Goal: Information Seeking & Learning: Learn about a topic

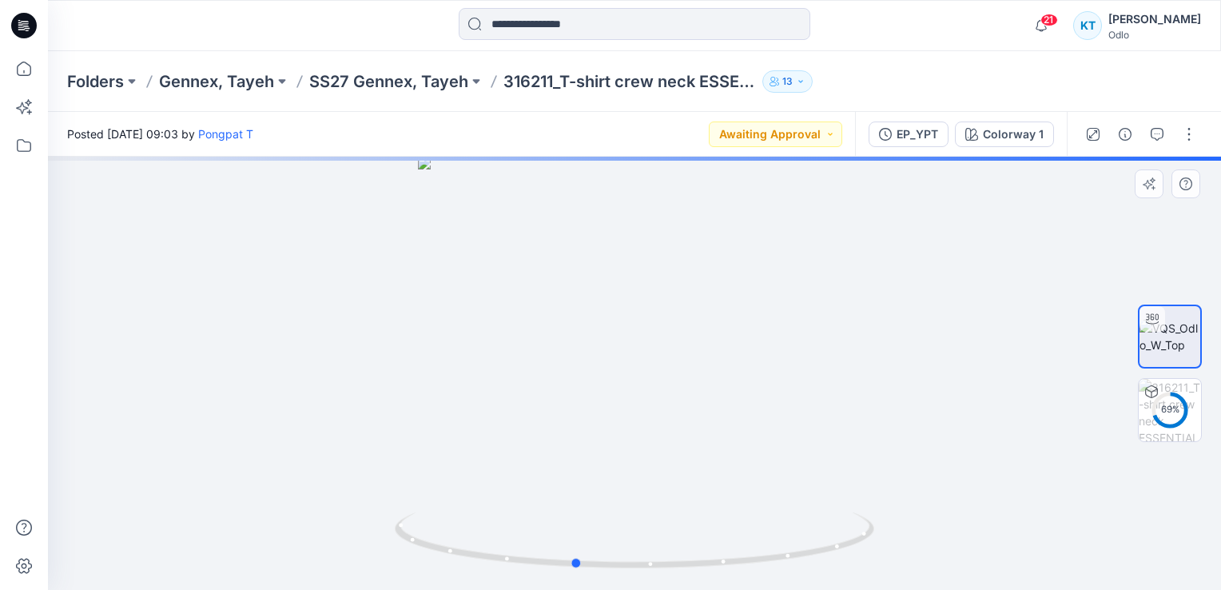
drag, startPoint x: 674, startPoint y: 328, endPoint x: 623, endPoint y: 367, distance: 63.3
click at [623, 367] on div at bounding box center [634, 373] width 1173 height 433
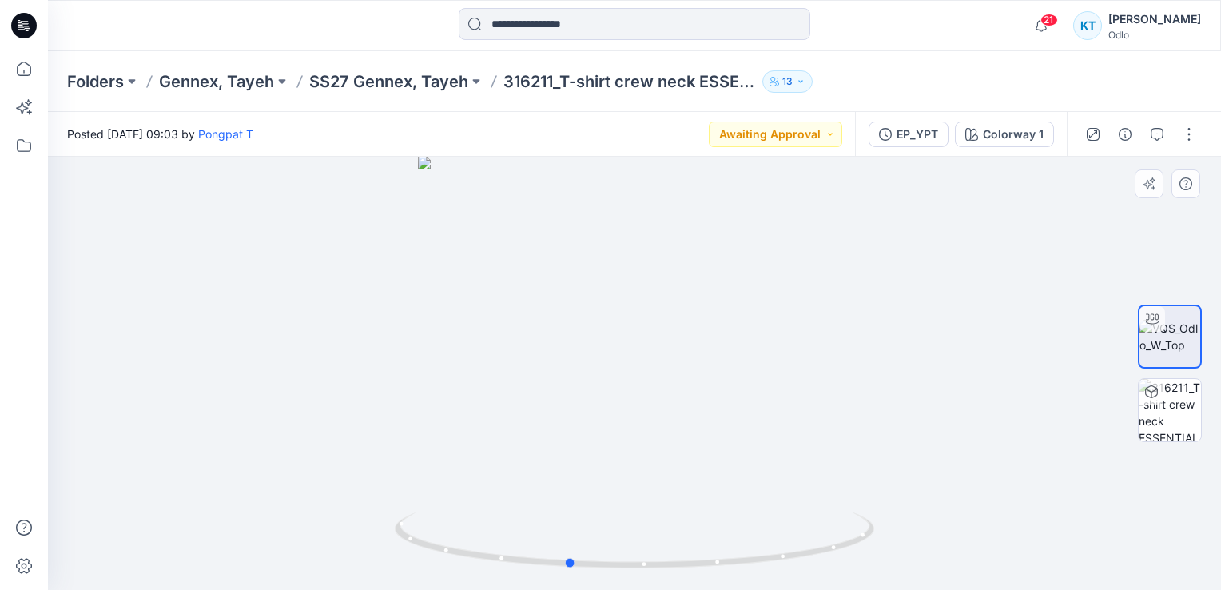
drag, startPoint x: 631, startPoint y: 399, endPoint x: 627, endPoint y: 417, distance: 18.8
click at [627, 417] on div at bounding box center [634, 373] width 1173 height 433
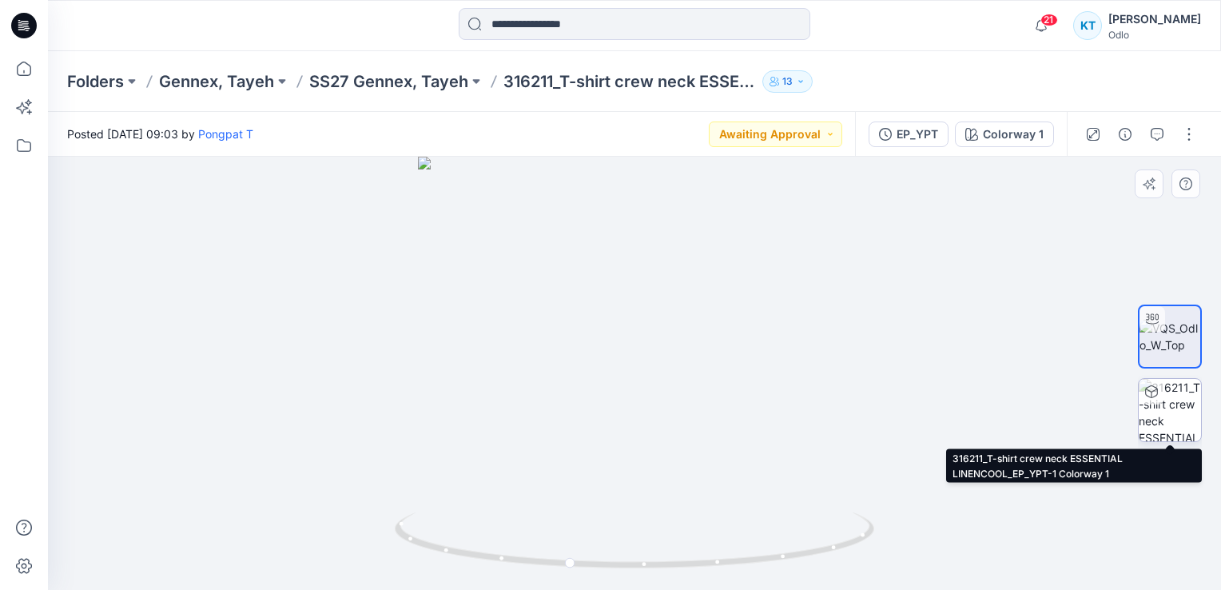
click at [1178, 398] on img at bounding box center [1170, 410] width 62 height 62
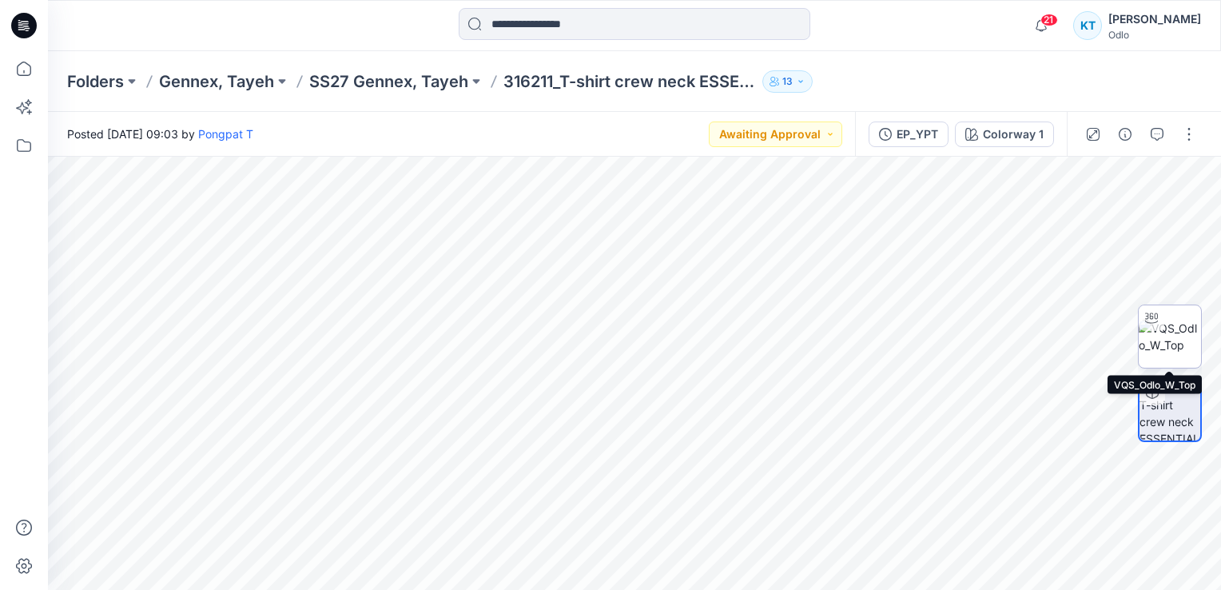
click at [1179, 344] on img at bounding box center [1170, 337] width 62 height 34
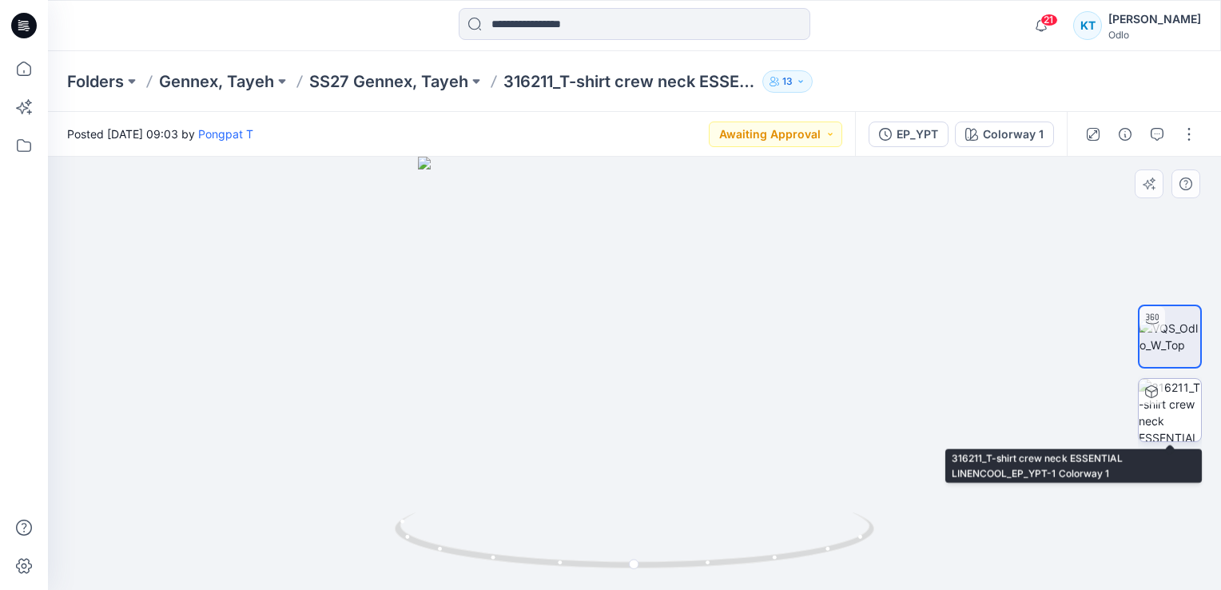
click at [1180, 428] on img at bounding box center [1170, 410] width 62 height 62
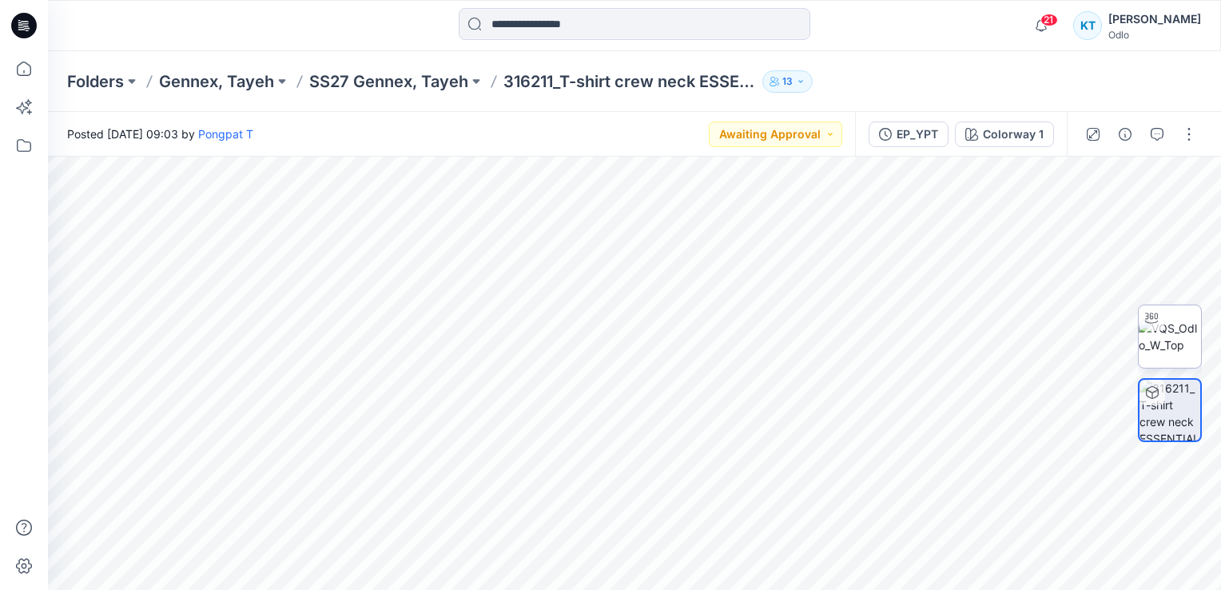
click at [1185, 328] on img at bounding box center [1170, 337] width 62 height 34
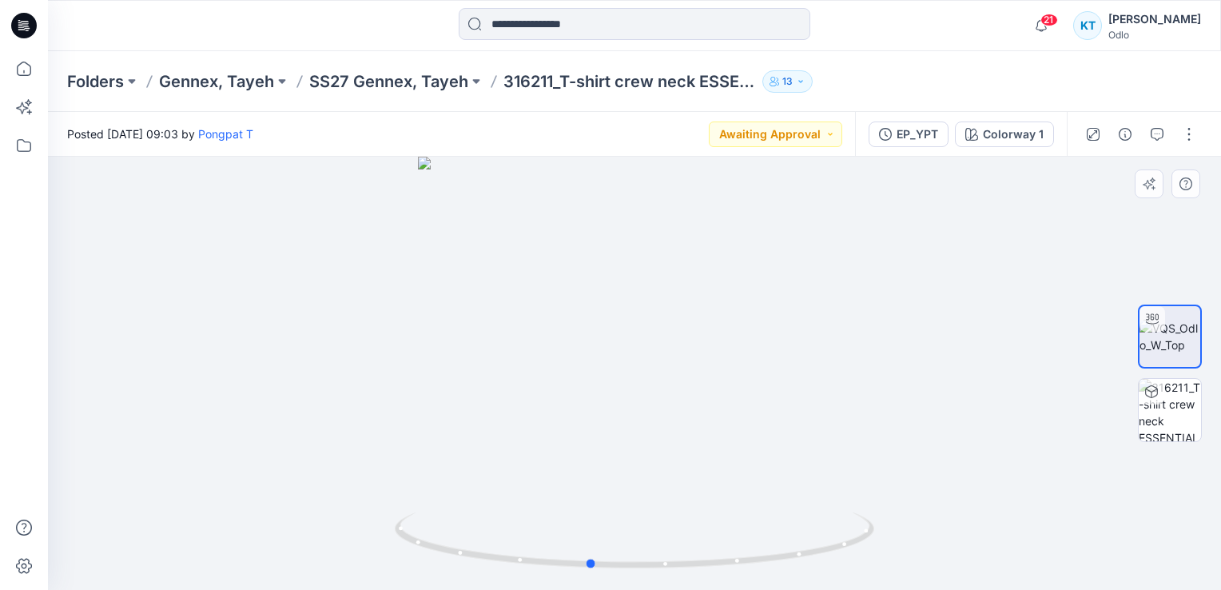
drag, startPoint x: 687, startPoint y: 245, endPoint x: 537, endPoint y: 322, distance: 169.1
click at [537, 322] on div at bounding box center [634, 373] width 1173 height 433
drag, startPoint x: 640, startPoint y: 256, endPoint x: 802, endPoint y: 291, distance: 166.0
click at [822, 295] on div at bounding box center [634, 373] width 1173 height 433
drag, startPoint x: 736, startPoint y: 264, endPoint x: 700, endPoint y: 345, distance: 89.1
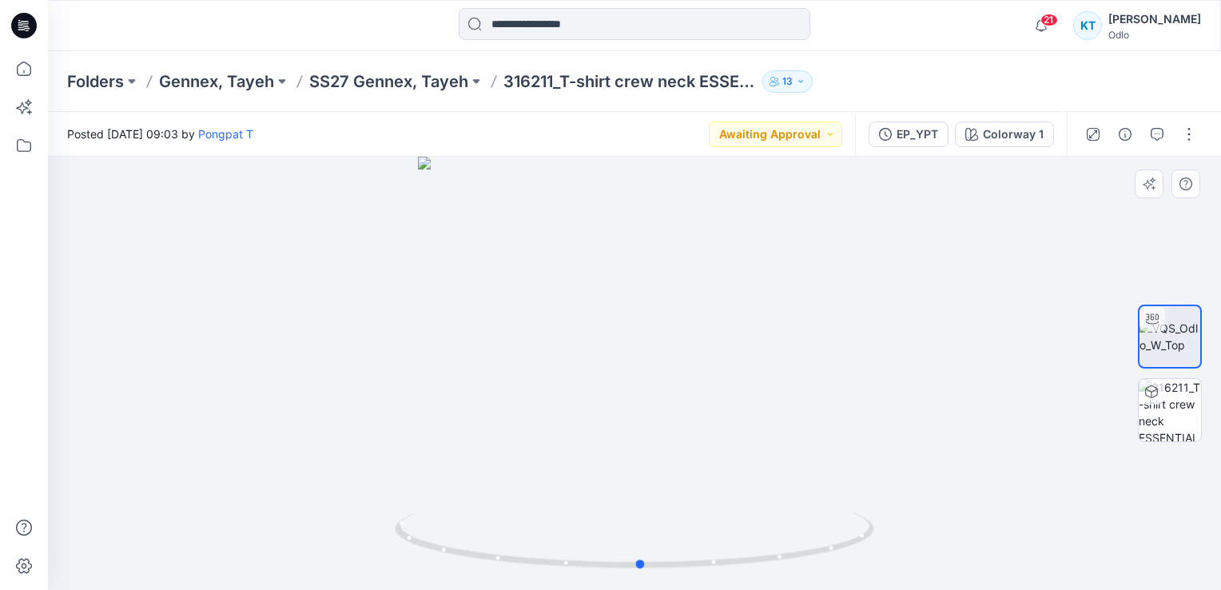
click at [700, 345] on div at bounding box center [634, 373] width 1173 height 433
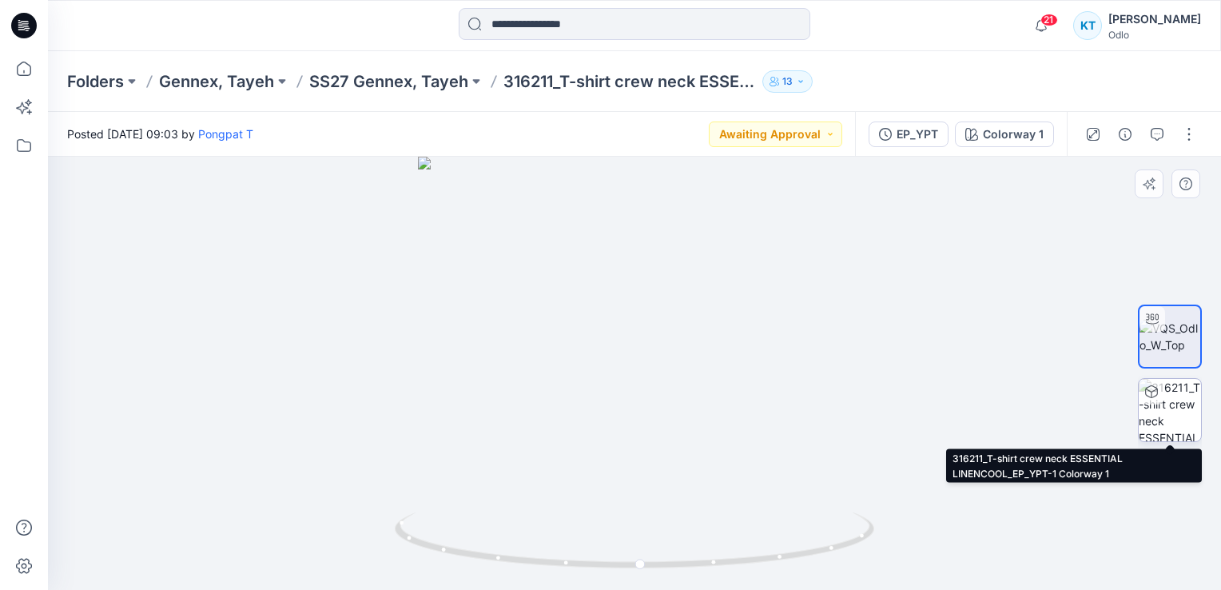
click at [1147, 408] on img at bounding box center [1170, 410] width 62 height 62
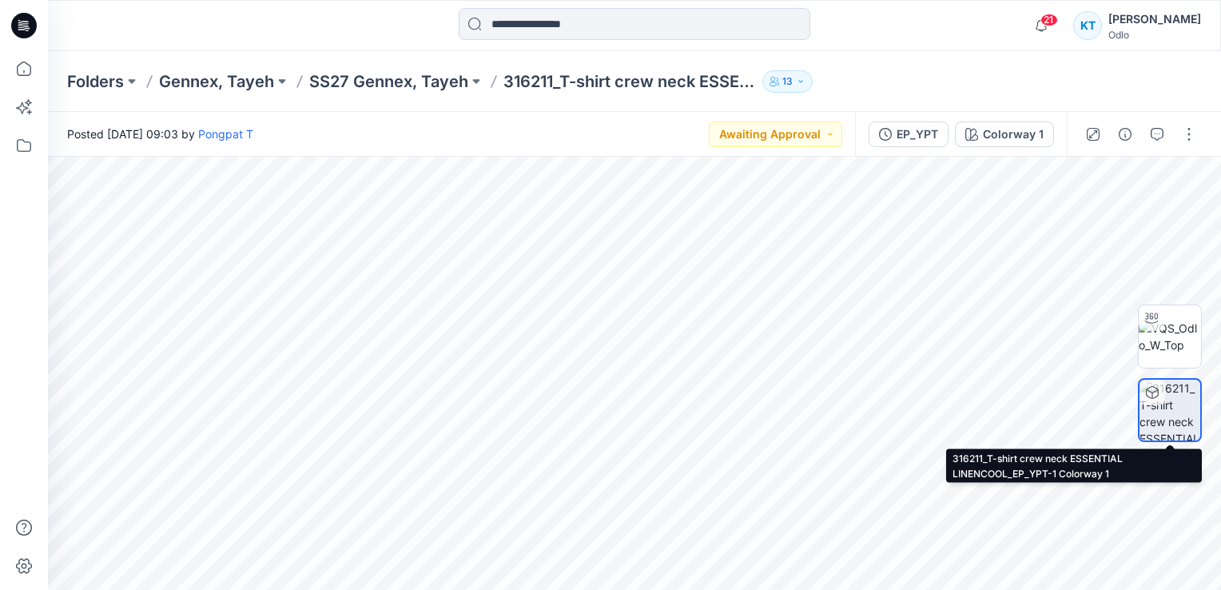
click at [1169, 406] on img at bounding box center [1170, 410] width 61 height 61
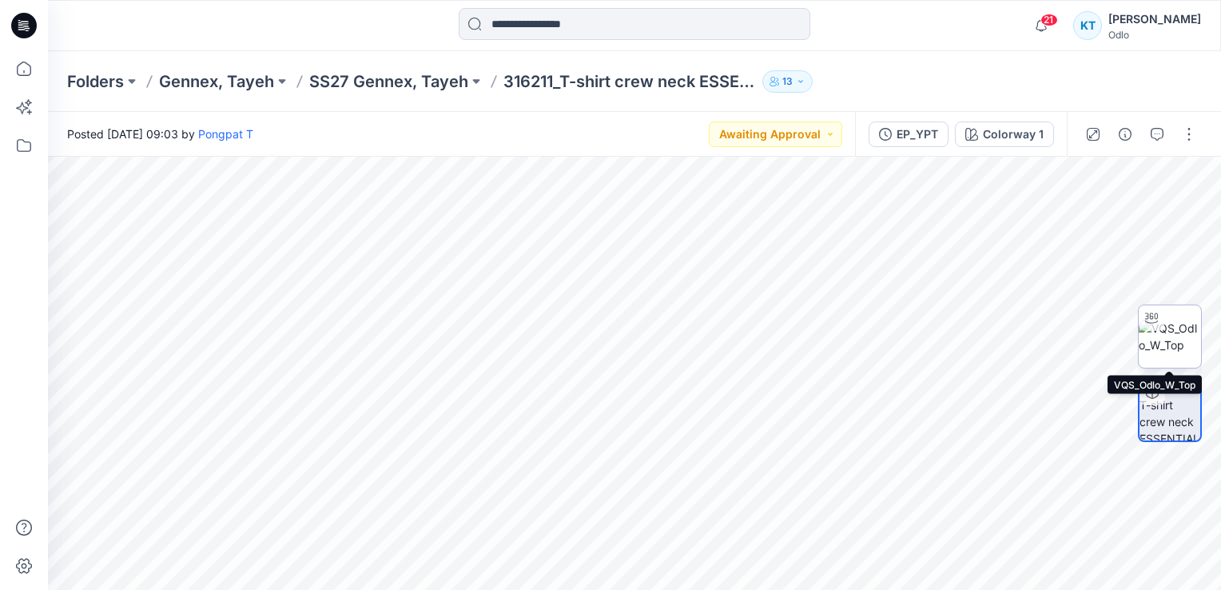
click at [1172, 329] on img at bounding box center [1170, 337] width 62 height 34
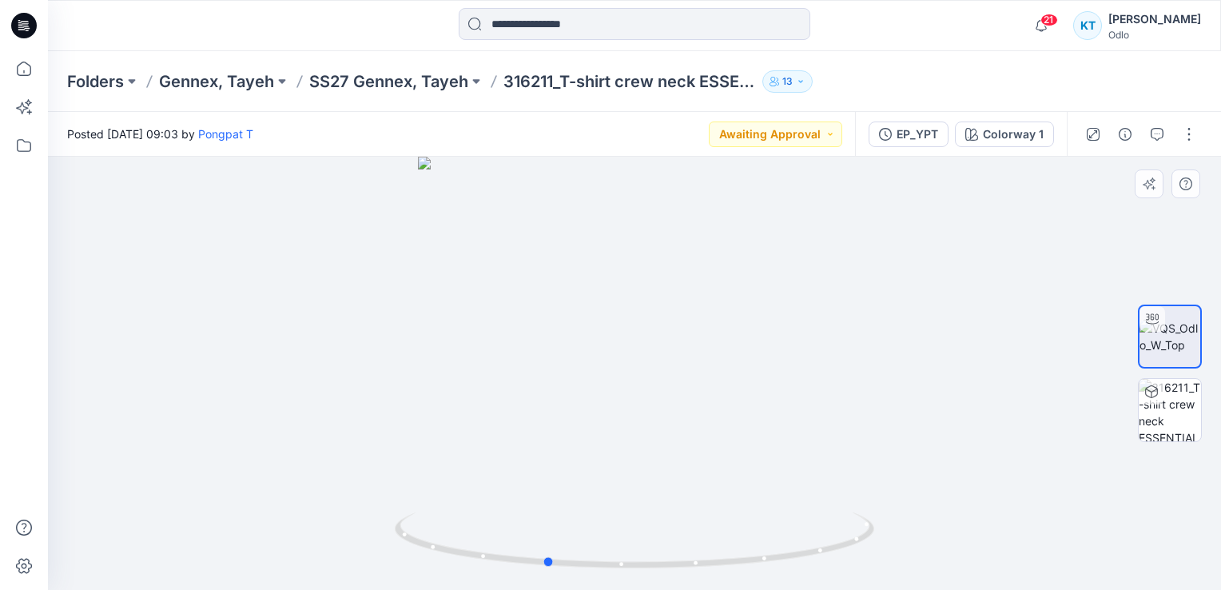
drag, startPoint x: 729, startPoint y: 306, endPoint x: 639, endPoint y: 315, distance: 90.7
click at [639, 315] on div at bounding box center [634, 373] width 1173 height 433
drag, startPoint x: 722, startPoint y: 296, endPoint x: 713, endPoint y: 398, distance: 102.7
click at [713, 398] on div at bounding box center [634, 373] width 1173 height 433
drag, startPoint x: 805, startPoint y: 297, endPoint x: 832, endPoint y: 481, distance: 185.8
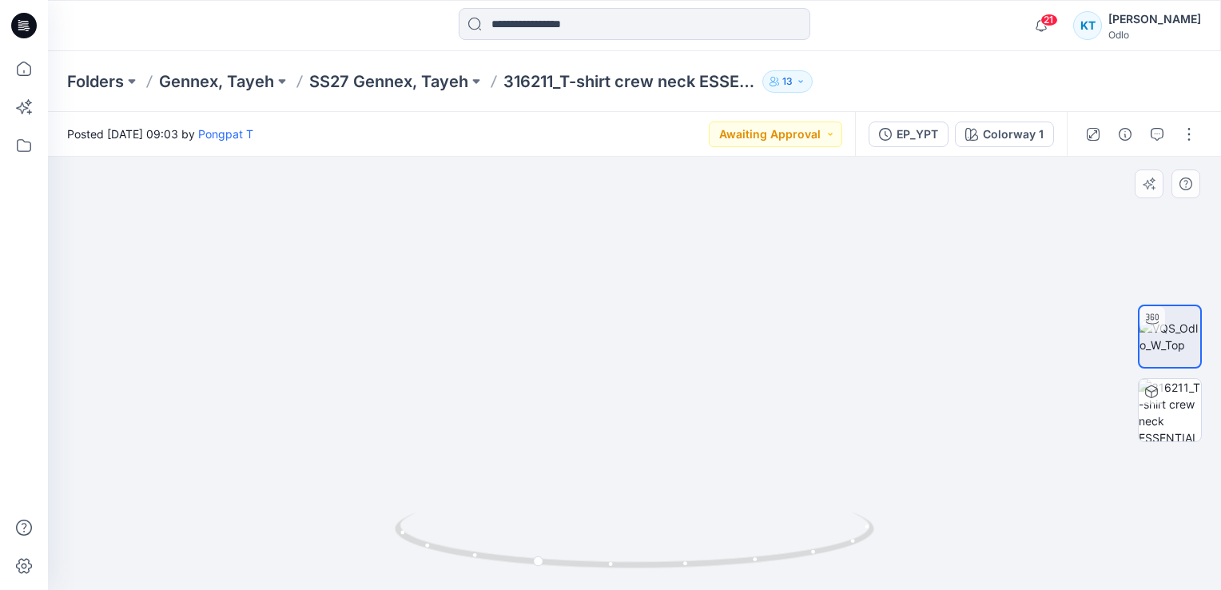
drag, startPoint x: 649, startPoint y: 260, endPoint x: 585, endPoint y: 269, distance: 64.6
click at [585, 269] on img at bounding box center [634, 373] width 665 height 433
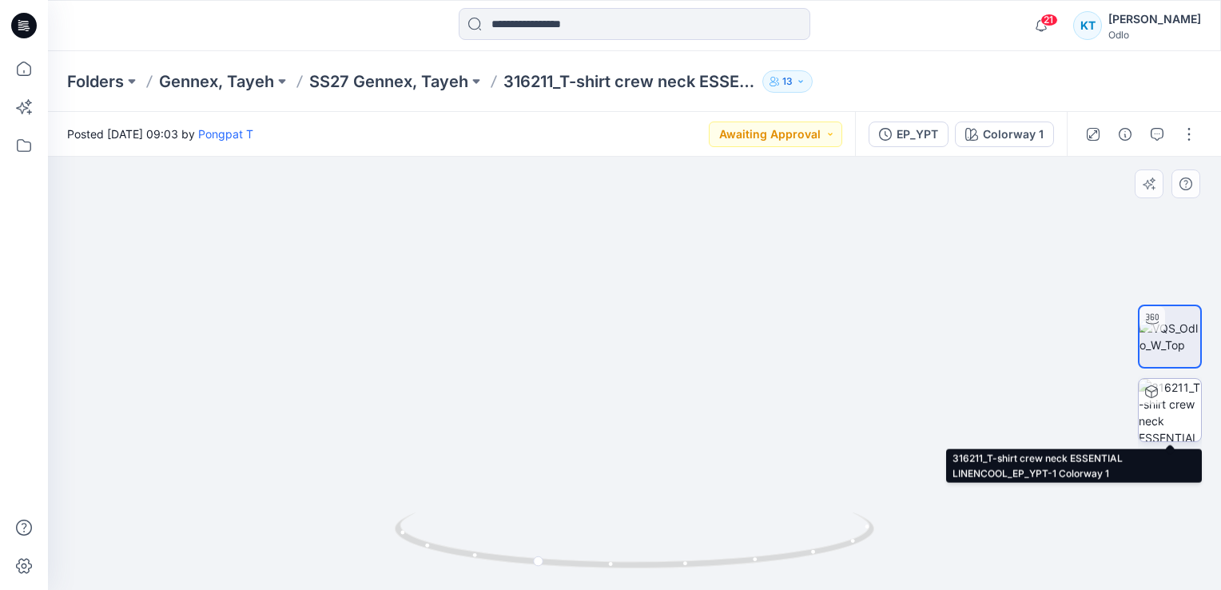
click at [1189, 403] on img at bounding box center [1170, 410] width 62 height 62
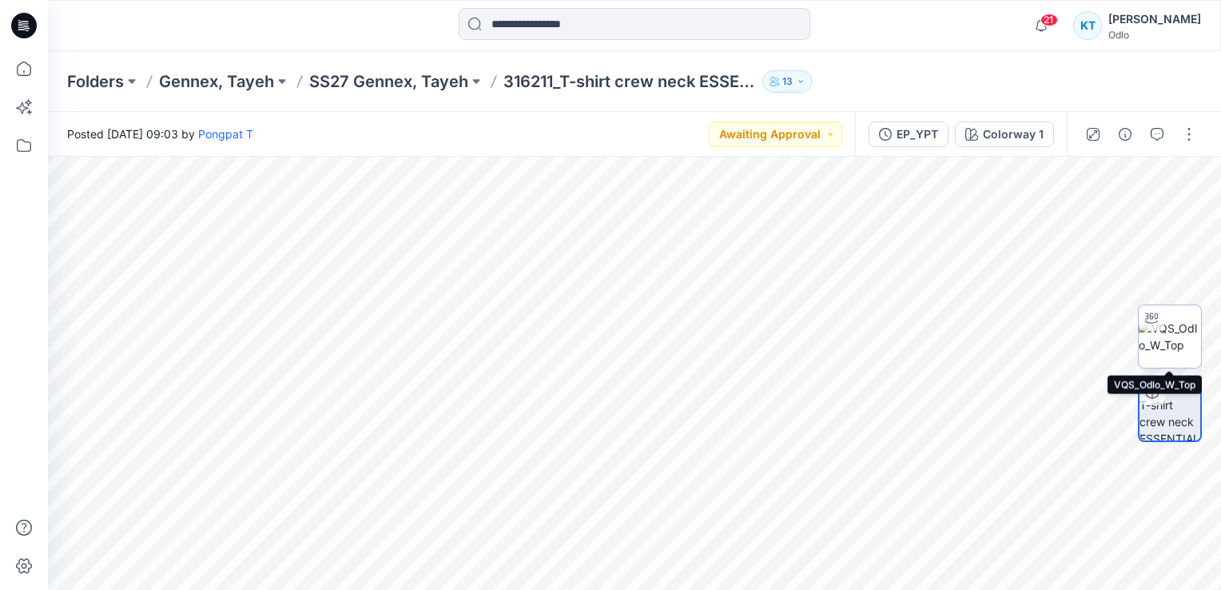
click at [1188, 329] on img at bounding box center [1170, 337] width 62 height 34
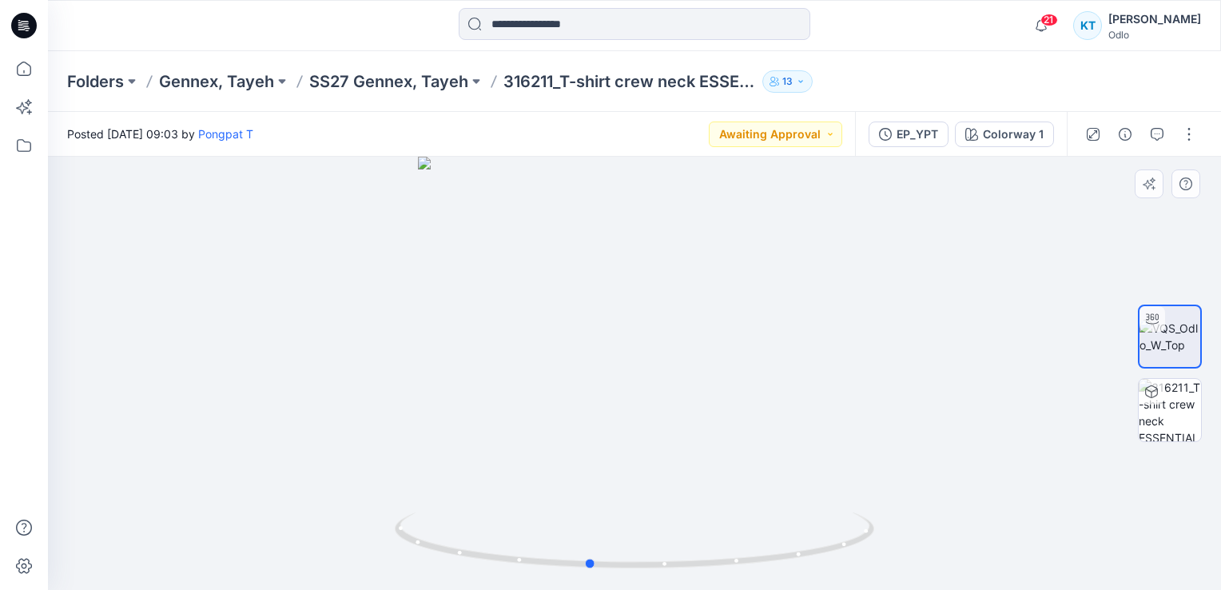
drag, startPoint x: 716, startPoint y: 268, endPoint x: 575, endPoint y: 264, distance: 140.7
click at [573, 265] on div at bounding box center [634, 373] width 1173 height 433
drag, startPoint x: 673, startPoint y: 271, endPoint x: 778, endPoint y: 299, distance: 108.4
click at [778, 299] on div at bounding box center [634, 373] width 1173 height 433
drag, startPoint x: 702, startPoint y: 401, endPoint x: 833, endPoint y: 397, distance: 130.3
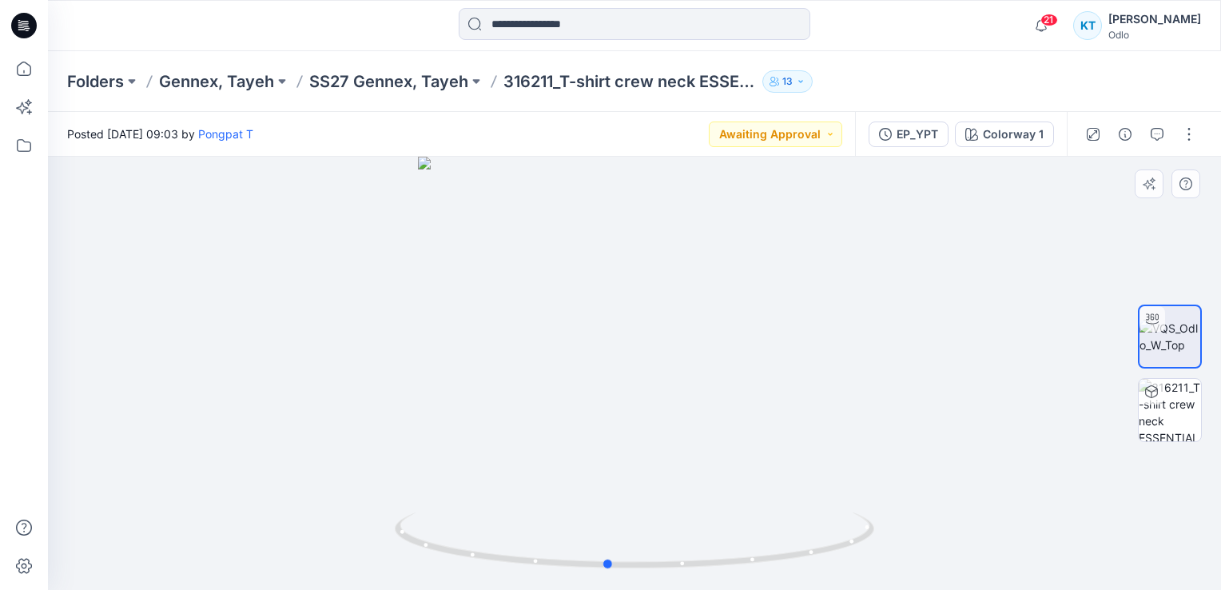
click at [833, 397] on div at bounding box center [634, 373] width 1173 height 433
drag, startPoint x: 844, startPoint y: 401, endPoint x: 742, endPoint y: 401, distance: 101.5
click at [742, 401] on img at bounding box center [543, 83] width 1593 height 1013
drag, startPoint x: 730, startPoint y: 512, endPoint x: 559, endPoint y: 503, distance: 171.3
click at [566, 511] on div at bounding box center [634, 550] width 479 height 80
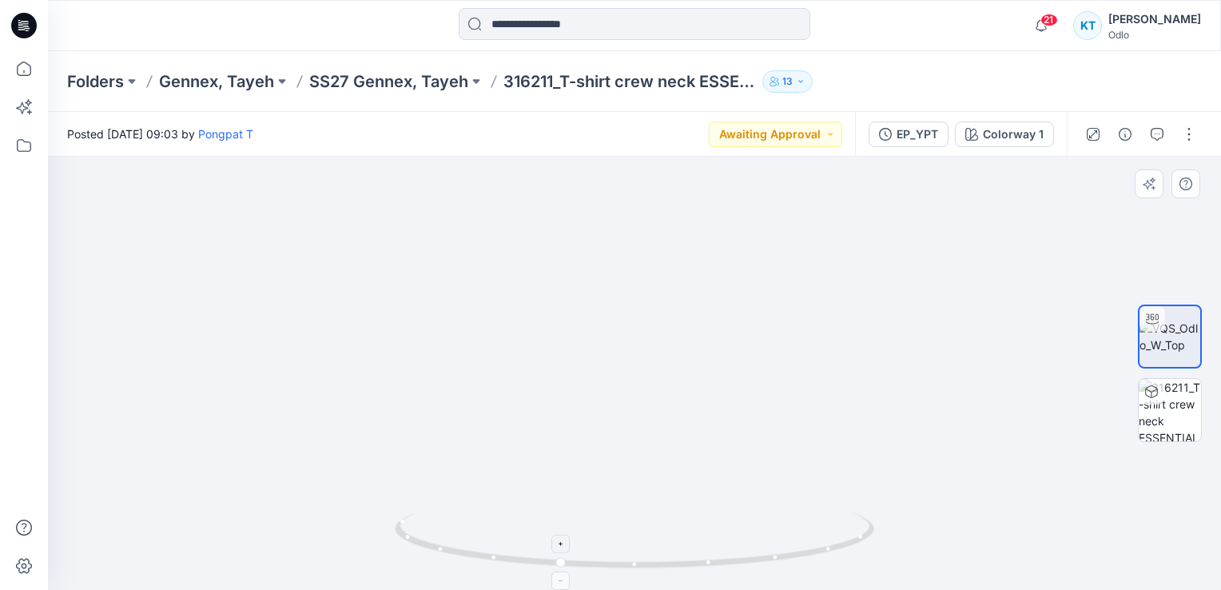
drag, startPoint x: 637, startPoint y: 377, endPoint x: 701, endPoint y: 523, distance: 158.9
click at [701, 523] on div at bounding box center [634, 373] width 1173 height 433
drag, startPoint x: 615, startPoint y: 337, endPoint x: 639, endPoint y: 468, distance: 133.1
drag, startPoint x: 591, startPoint y: 367, endPoint x: 655, endPoint y: 516, distance: 162.9
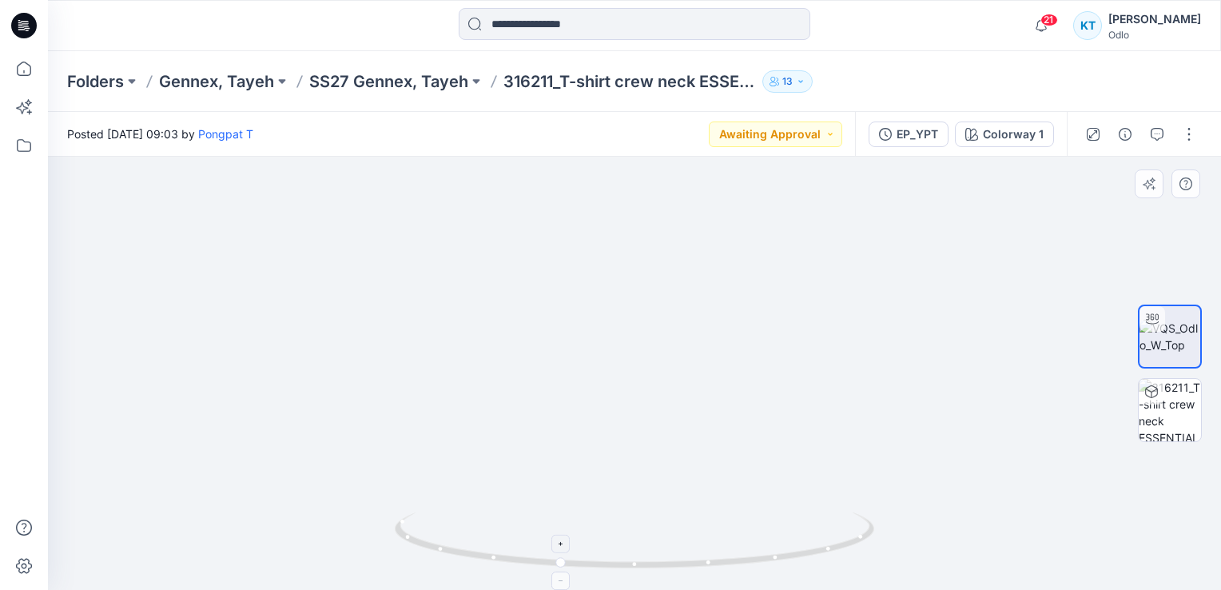
click at [643, 537] on div at bounding box center [634, 373] width 1173 height 433
drag, startPoint x: 634, startPoint y: 439, endPoint x: 630, endPoint y: 451, distance: 12.6
click at [633, 450] on img at bounding box center [351, 3] width 2983 height 1173
drag, startPoint x: 662, startPoint y: 379, endPoint x: 636, endPoint y: 376, distance: 26.5
click at [639, 381] on img at bounding box center [340, 10] width 2983 height 1160
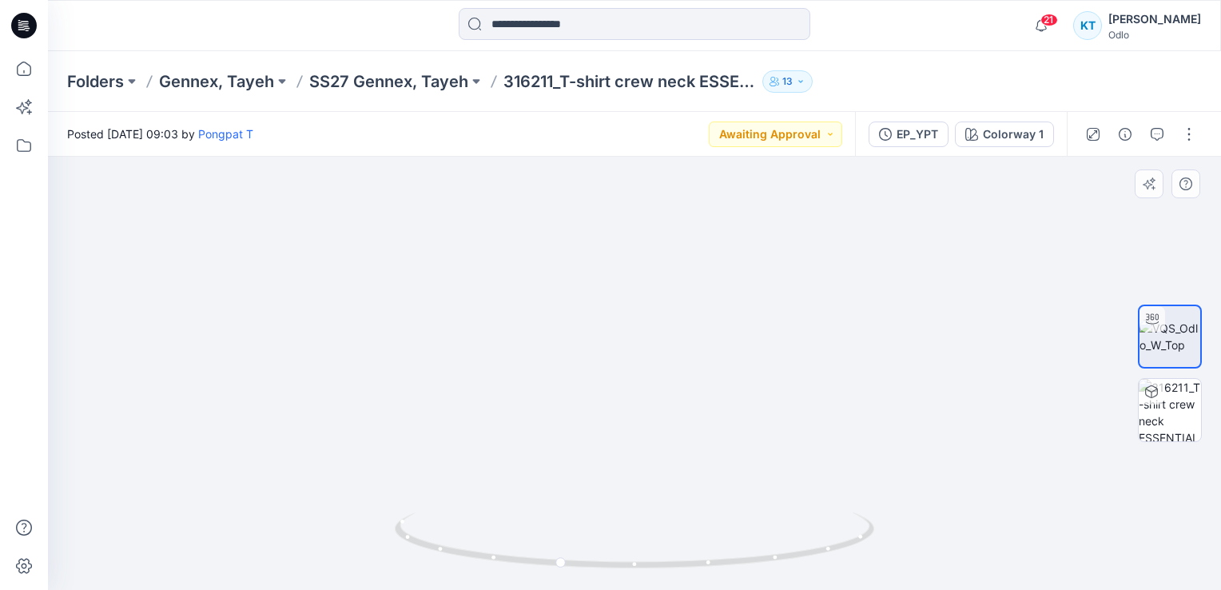
drag, startPoint x: 678, startPoint y: 408, endPoint x: 563, endPoint y: 430, distance: 116.3
click at [563, 430] on img at bounding box center [359, 139] width 2056 height 904
drag, startPoint x: 566, startPoint y: 379, endPoint x: 629, endPoint y: 398, distance: 66.0
click at [629, 398] on img at bounding box center [566, 214] width 1593 height 750
drag, startPoint x: 665, startPoint y: 300, endPoint x: 608, endPoint y: 331, distance: 64.4
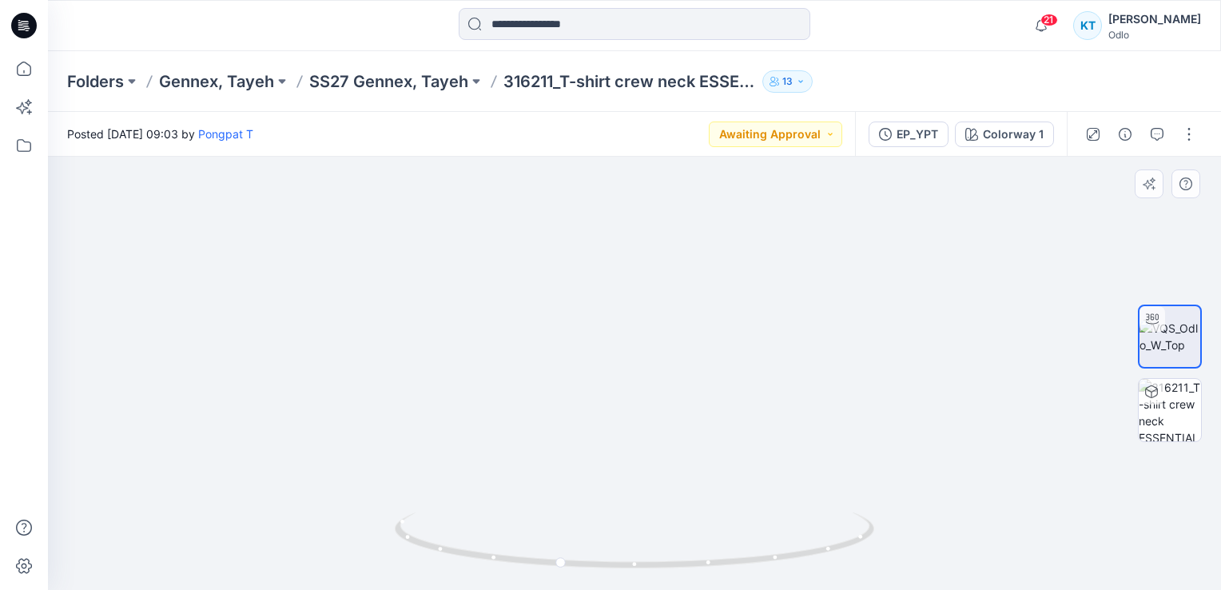
click at [608, 331] on img at bounding box center [510, 230] width 1593 height 719
drag, startPoint x: 649, startPoint y: 373, endPoint x: 655, endPoint y: 353, distance: 20.7
click at [655, 354] on img at bounding box center [559, 236] width 1593 height 706
drag, startPoint x: 817, startPoint y: 513, endPoint x: 892, endPoint y: 494, distance: 77.5
click at [893, 495] on div at bounding box center [634, 373] width 1173 height 433
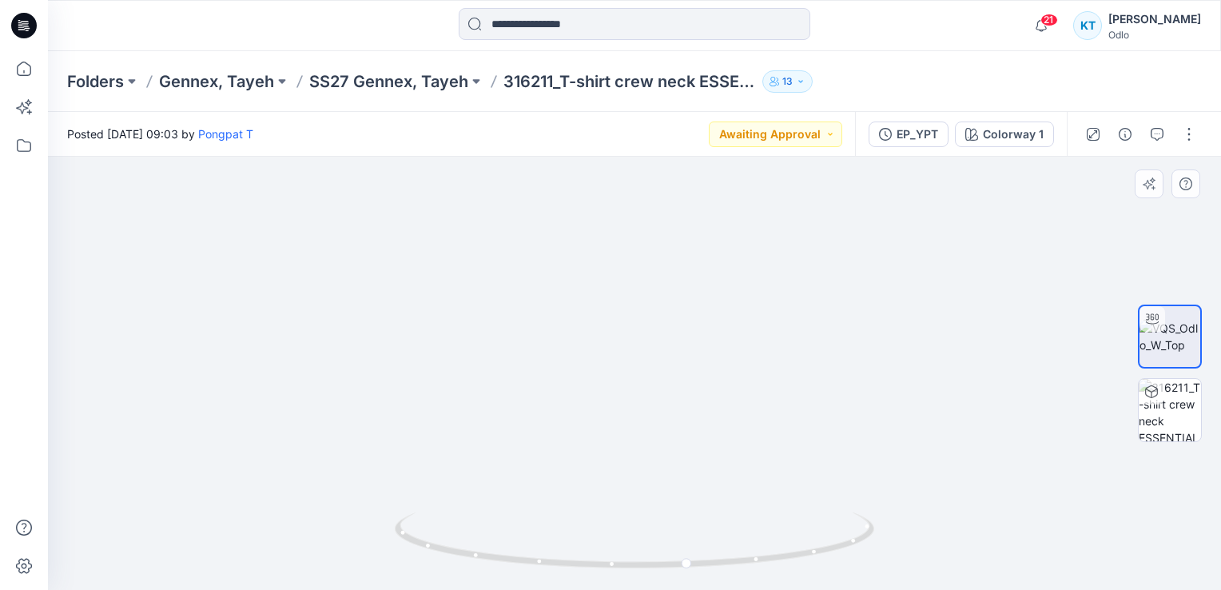
drag, startPoint x: 758, startPoint y: 385, endPoint x: 678, endPoint y: 313, distance: 107.5
click at [678, 314] on img at bounding box center [436, 189] width 1593 height 801
drag, startPoint x: 783, startPoint y: 430, endPoint x: 708, endPoint y: 427, distance: 75.2
click at [712, 430] on img at bounding box center [435, 185] width 1593 height 809
drag, startPoint x: 752, startPoint y: 519, endPoint x: 656, endPoint y: 511, distance: 96.2
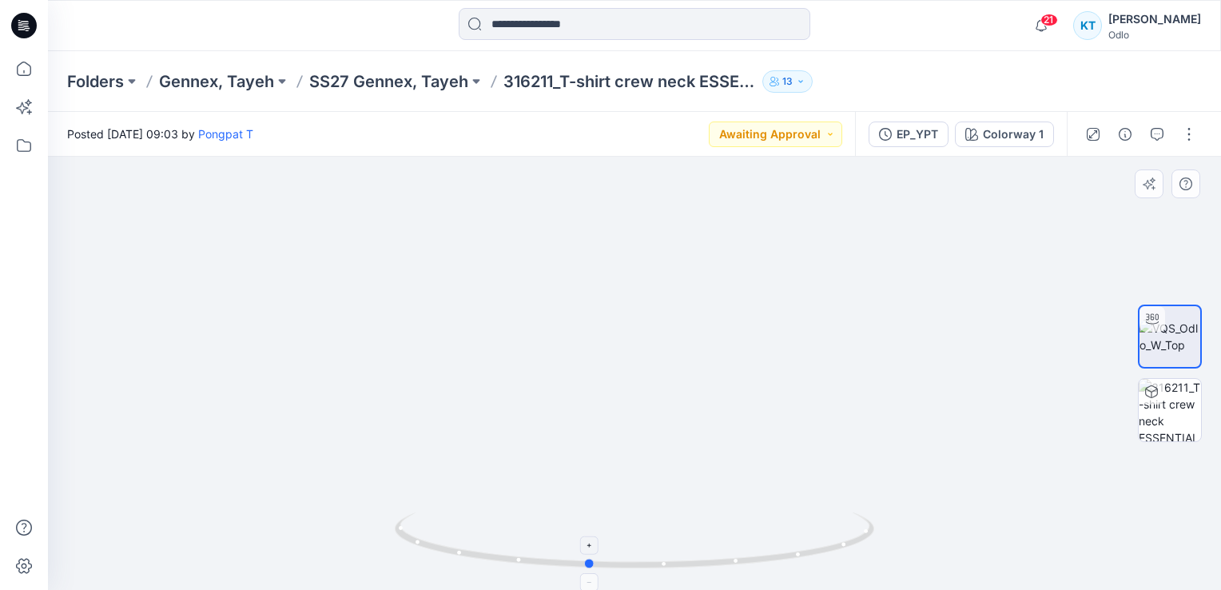
click at [656, 512] on icon at bounding box center [636, 542] width 483 height 60
drag, startPoint x: 521, startPoint y: 205, endPoint x: 609, endPoint y: 291, distance: 122.6
click at [609, 291] on img at bounding box center [397, 190] width 1824 height 799
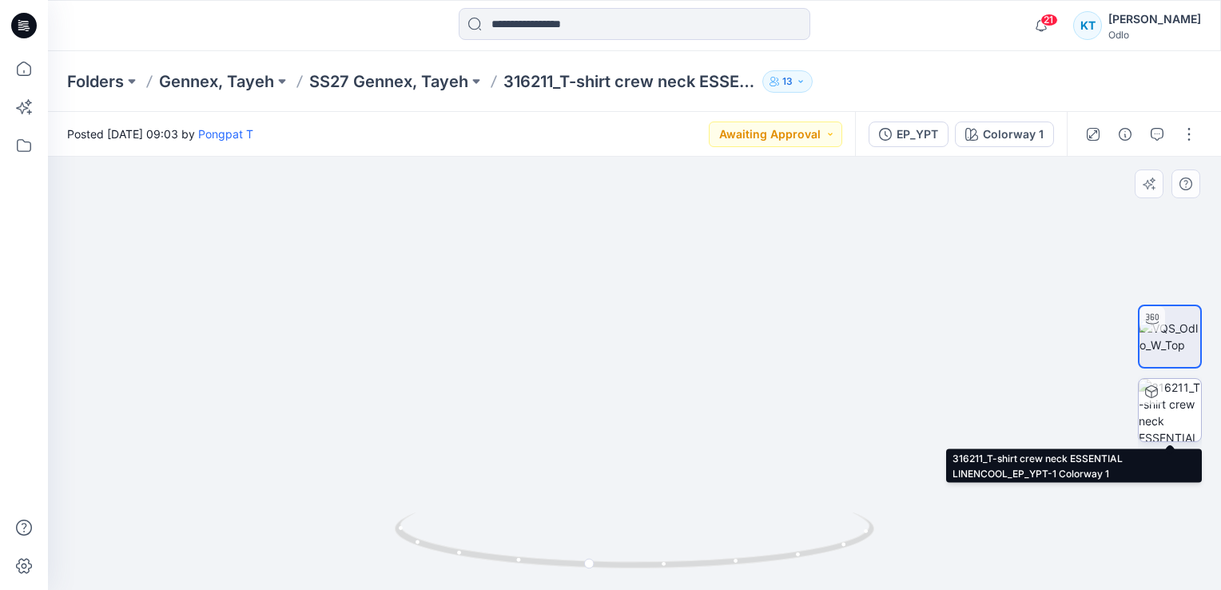
click at [1169, 416] on img at bounding box center [1170, 410] width 62 height 62
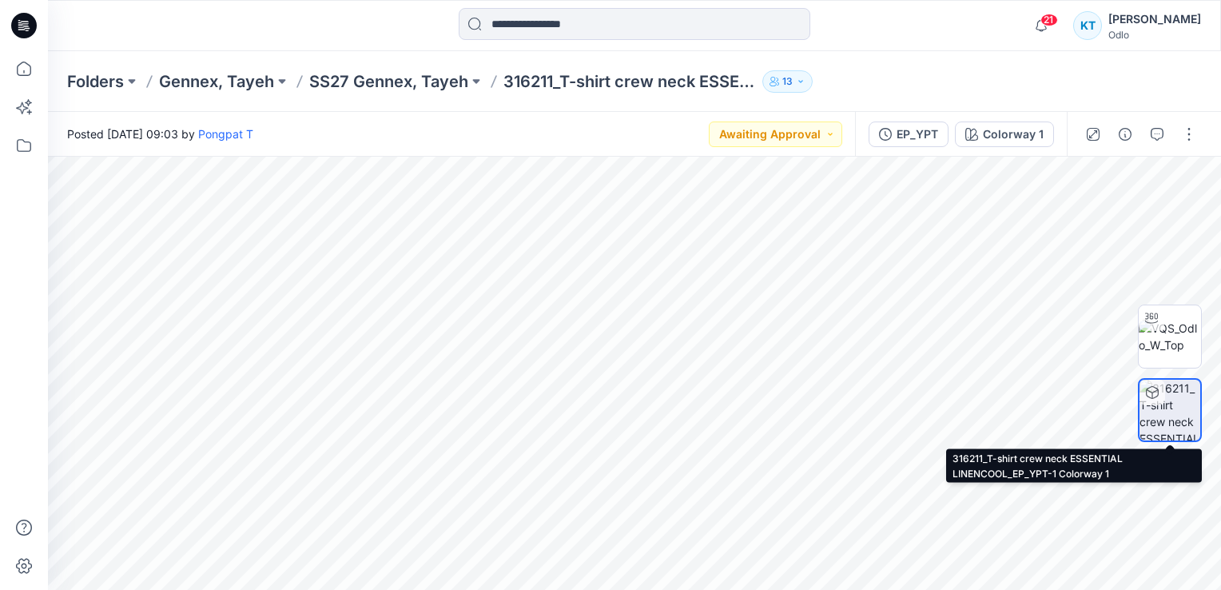
click at [1165, 408] on img at bounding box center [1170, 410] width 61 height 61
click at [1176, 421] on img at bounding box center [1170, 410] width 61 height 61
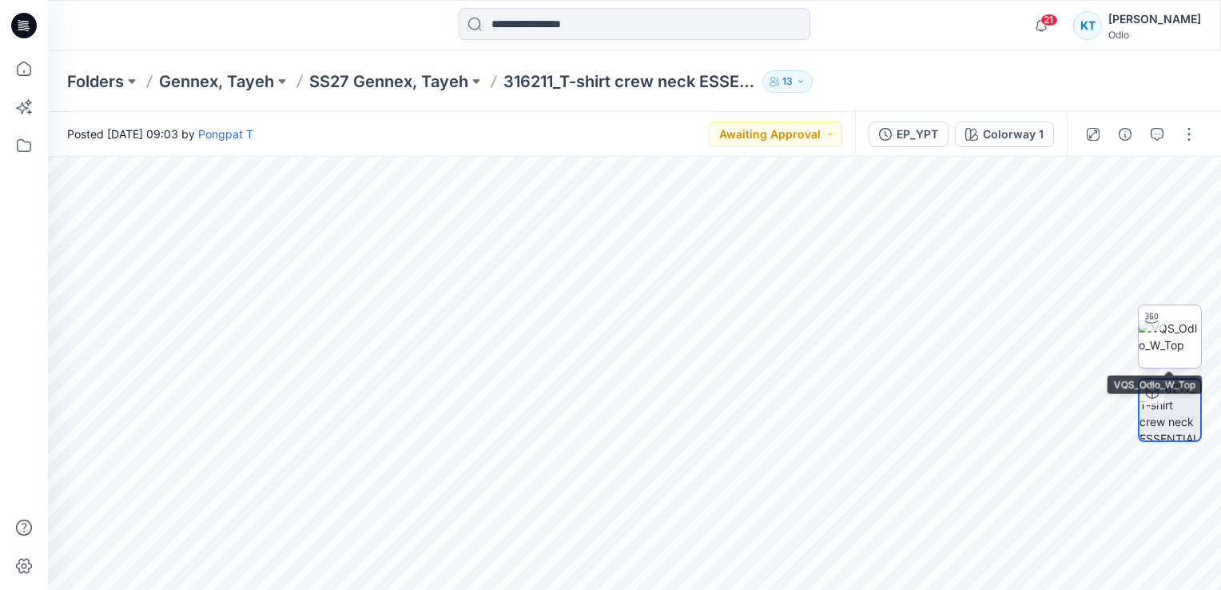
click at [1173, 328] on img at bounding box center [1170, 337] width 62 height 34
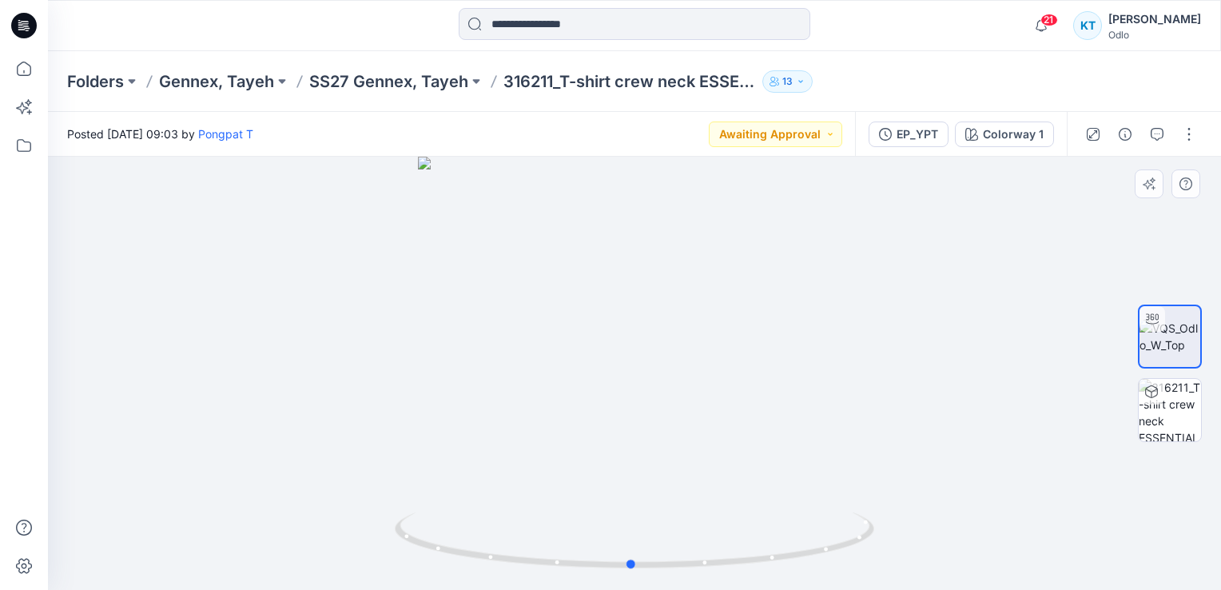
drag, startPoint x: 721, startPoint y: 360, endPoint x: 651, endPoint y: 363, distance: 70.4
click at [651, 363] on div at bounding box center [634, 373] width 1173 height 433
drag, startPoint x: 786, startPoint y: 316, endPoint x: 736, endPoint y: 433, distance: 127.5
click at [718, 524] on div at bounding box center [634, 373] width 1173 height 433
drag, startPoint x: 658, startPoint y: 337, endPoint x: 671, endPoint y: 434, distance: 97.5
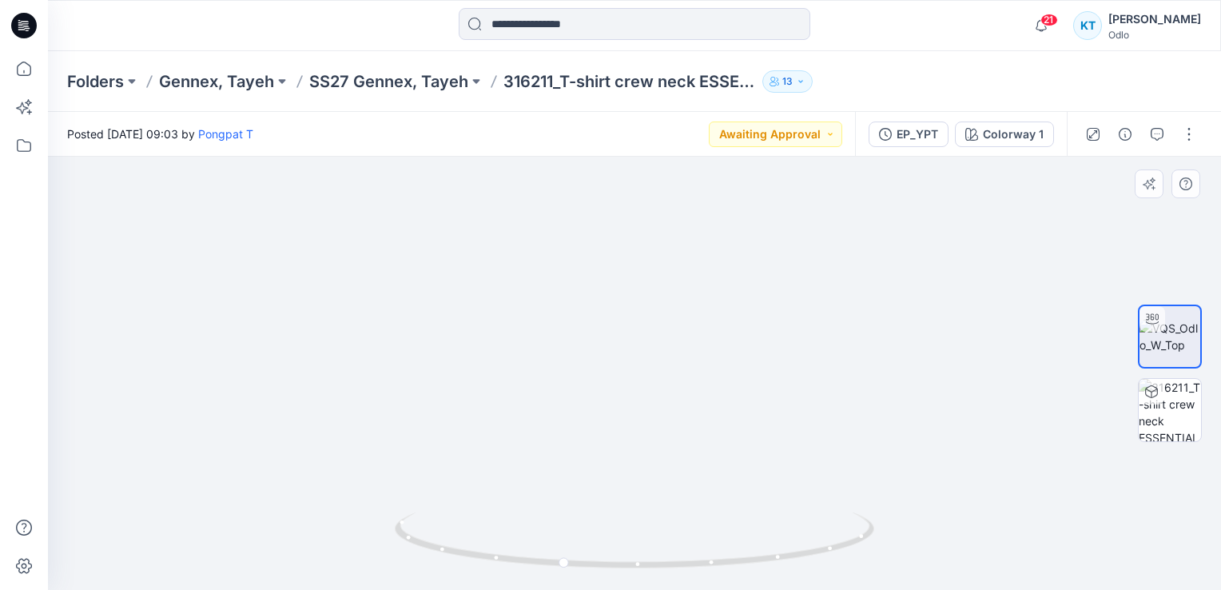
drag, startPoint x: 615, startPoint y: 344, endPoint x: 683, endPoint y: 305, distance: 78.7
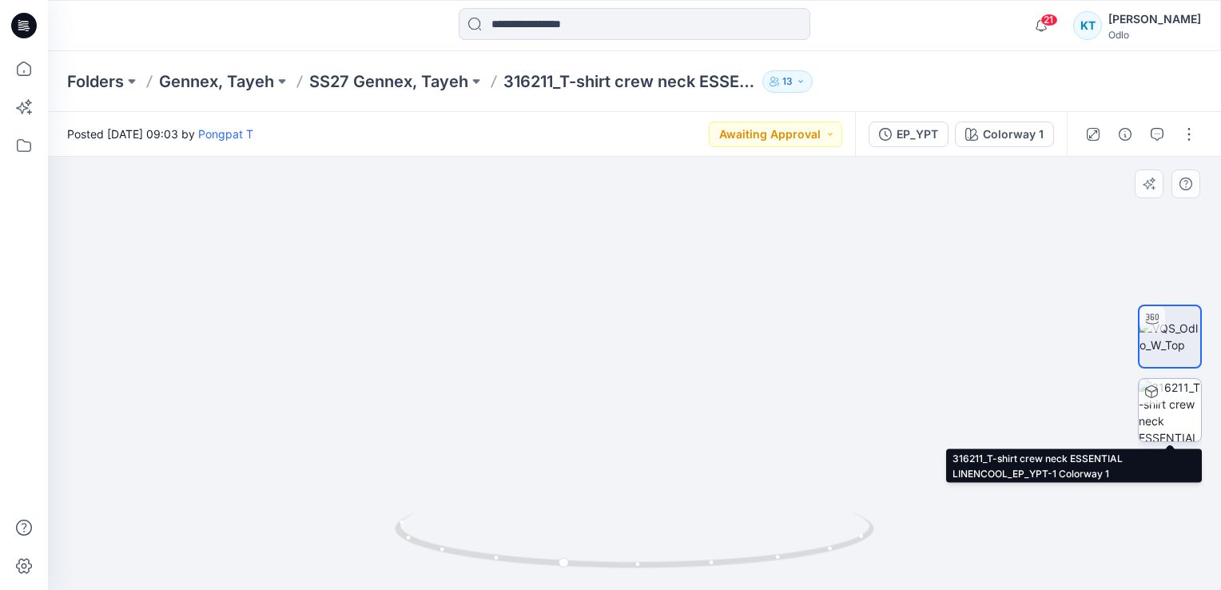
click at [1184, 400] on img at bounding box center [1170, 410] width 62 height 62
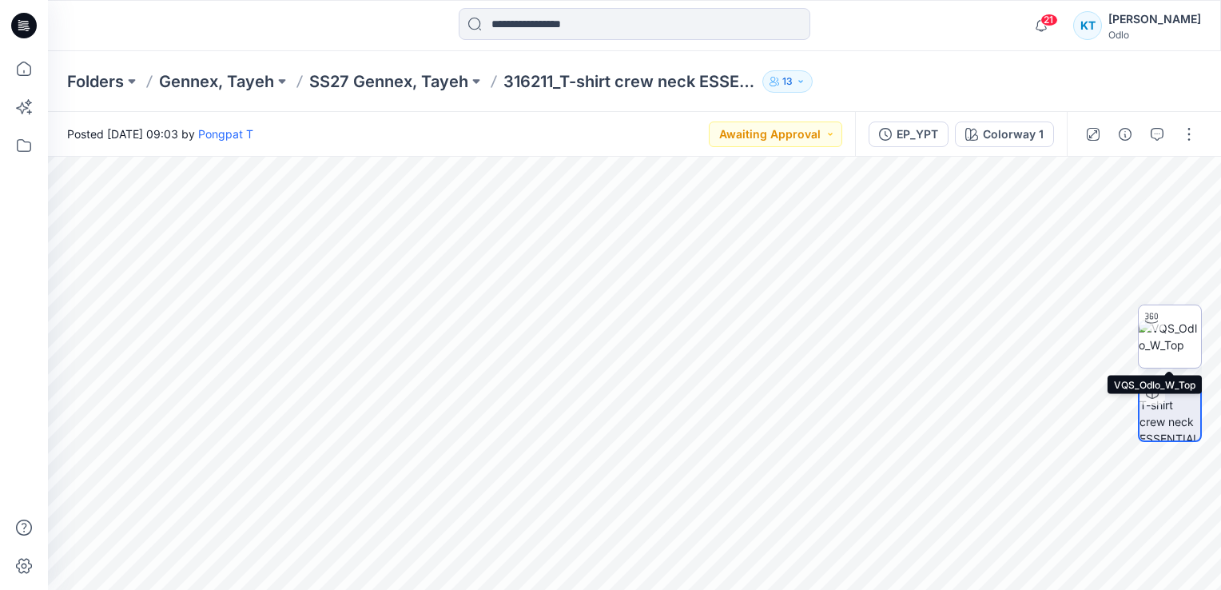
click at [1175, 328] on img at bounding box center [1170, 337] width 62 height 34
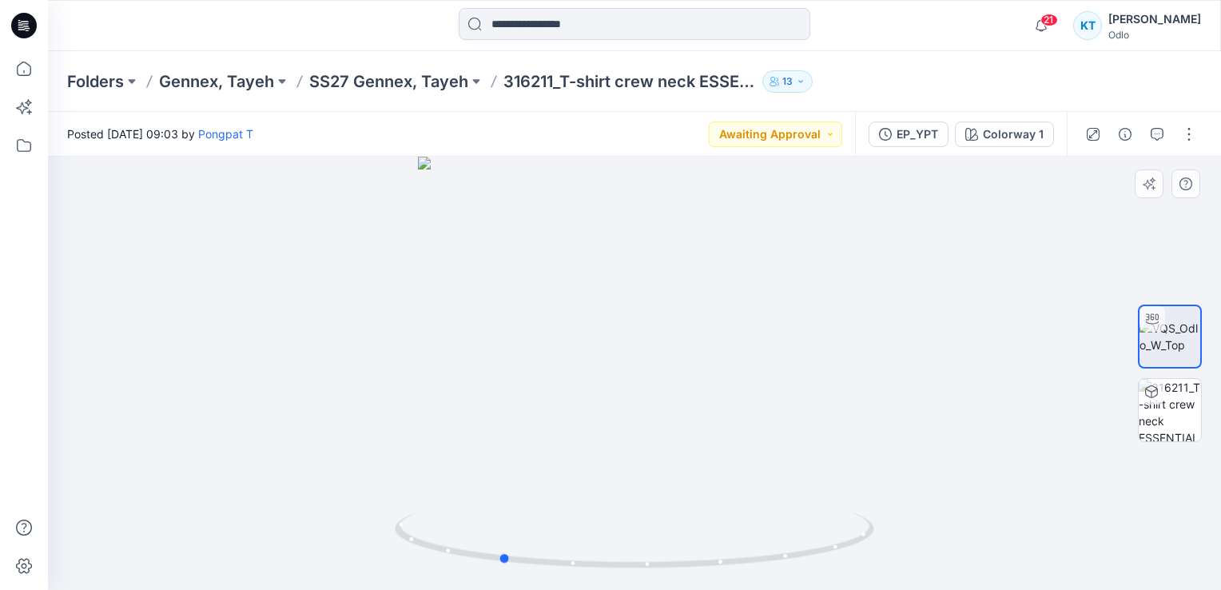
drag, startPoint x: 740, startPoint y: 267, endPoint x: 606, endPoint y: 281, distance: 134.9
click at [606, 281] on div at bounding box center [634, 373] width 1173 height 433
drag, startPoint x: 636, startPoint y: 289, endPoint x: 598, endPoint y: 295, distance: 38.8
click at [598, 295] on div at bounding box center [634, 373] width 1173 height 433
drag, startPoint x: 643, startPoint y: 289, endPoint x: 579, endPoint y: 285, distance: 64.9
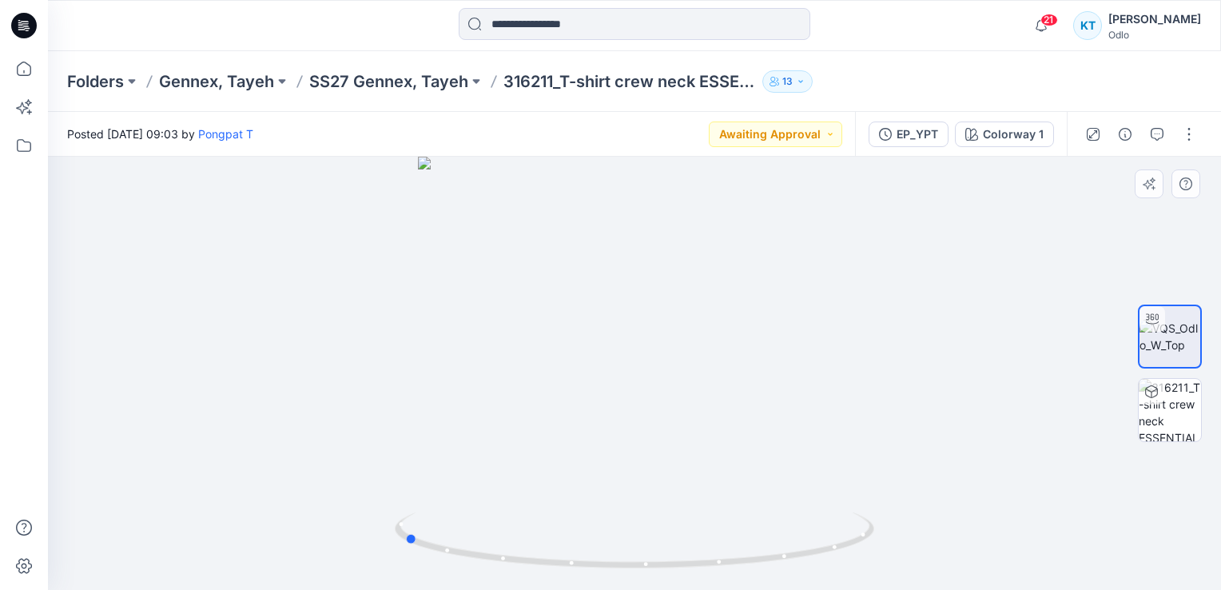
click at [579, 285] on div at bounding box center [634, 373] width 1173 height 433
drag, startPoint x: 456, startPoint y: 186, endPoint x: 485, endPoint y: 440, distance: 255.0
click at [485, 440] on img at bounding box center [664, 186] width 1593 height 810
drag, startPoint x: 521, startPoint y: 293, endPoint x: 419, endPoint y: 500, distance: 230.9
click at [419, 500] on img at bounding box center [561, 314] width 1593 height 553
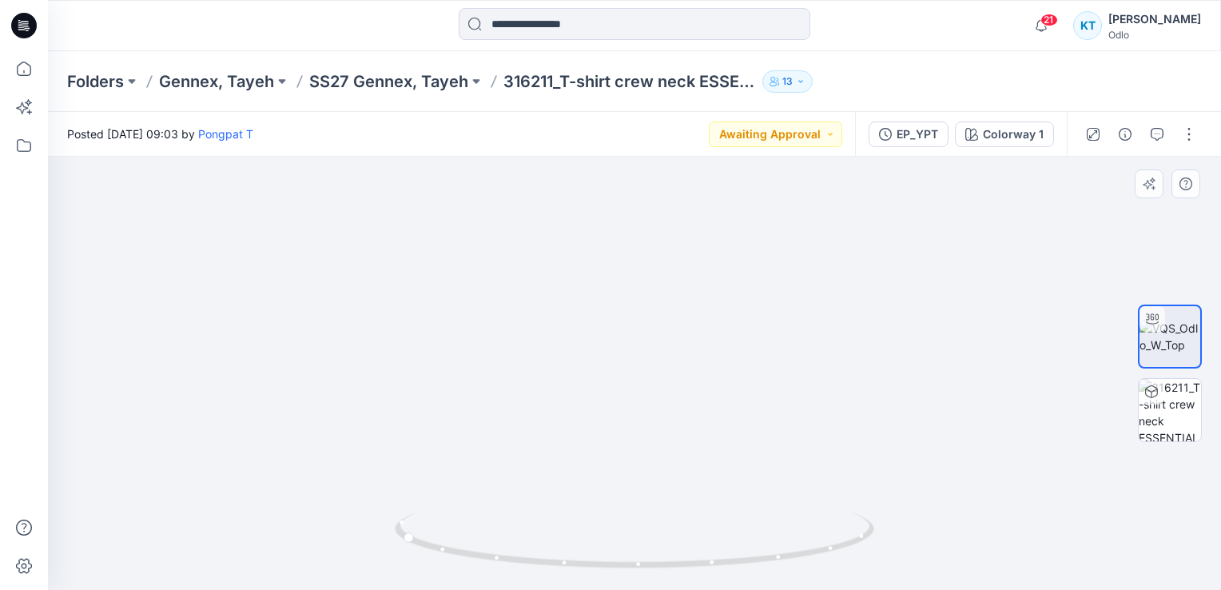
drag, startPoint x: 623, startPoint y: 428, endPoint x: 440, endPoint y: 328, distance: 209.6
click at [468, 350] on img at bounding box center [558, 314] width 1593 height 554
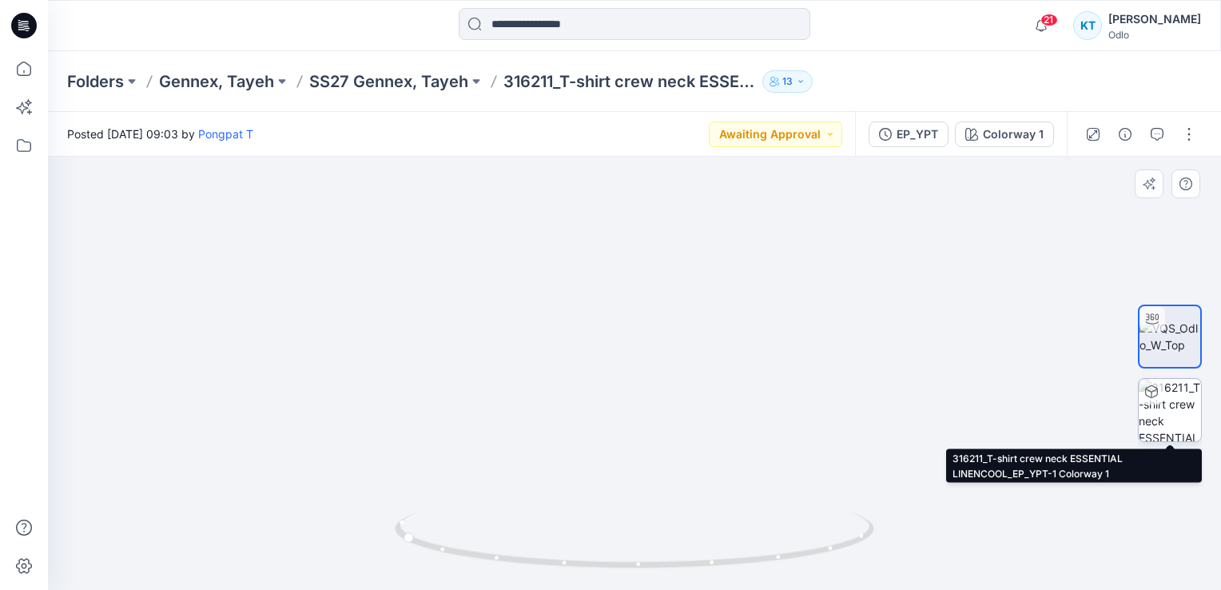
click at [1164, 418] on img at bounding box center [1170, 410] width 62 height 62
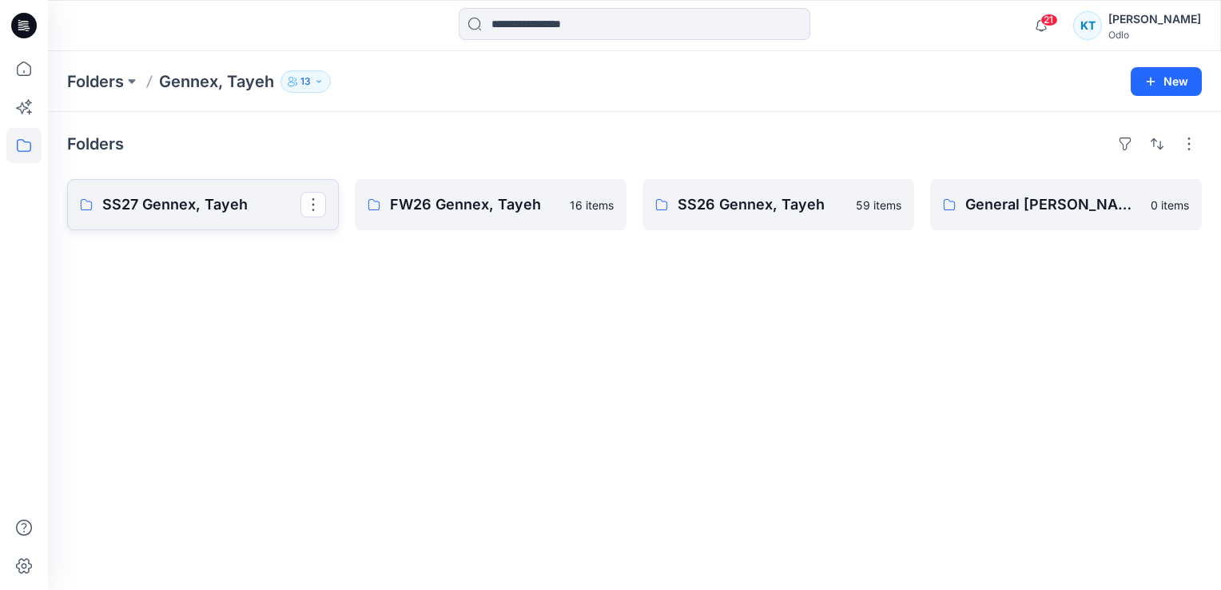
click at [188, 199] on p "SS27 Gennex, Tayeh" at bounding box center [201, 204] width 198 height 22
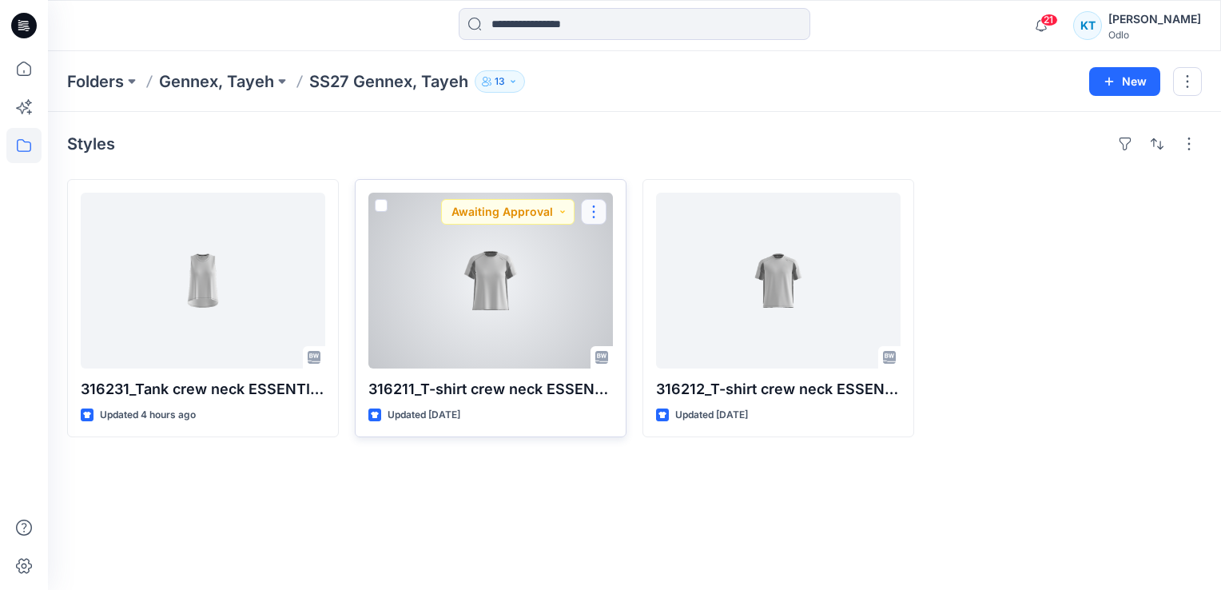
click at [590, 202] on button "button" at bounding box center [594, 212] width 26 height 26
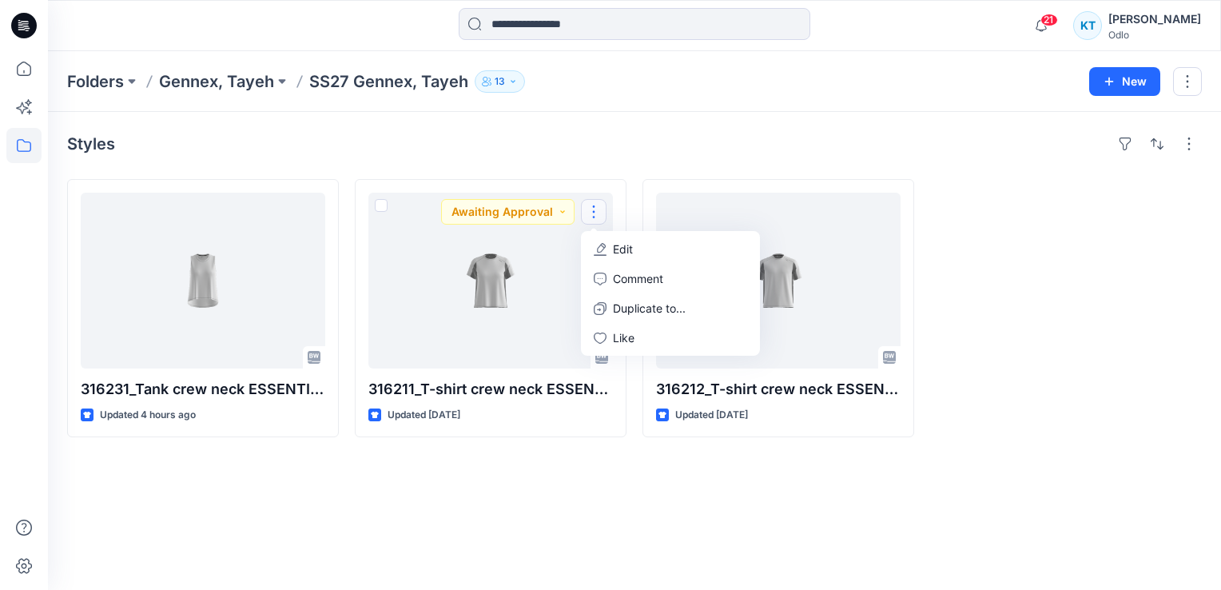
click at [910, 496] on div "Styles 316231_Tank crew neck ESSENTIAL LINENCOOL_EP_YPT Updated 4 hours ago 316…" at bounding box center [634, 351] width 1173 height 478
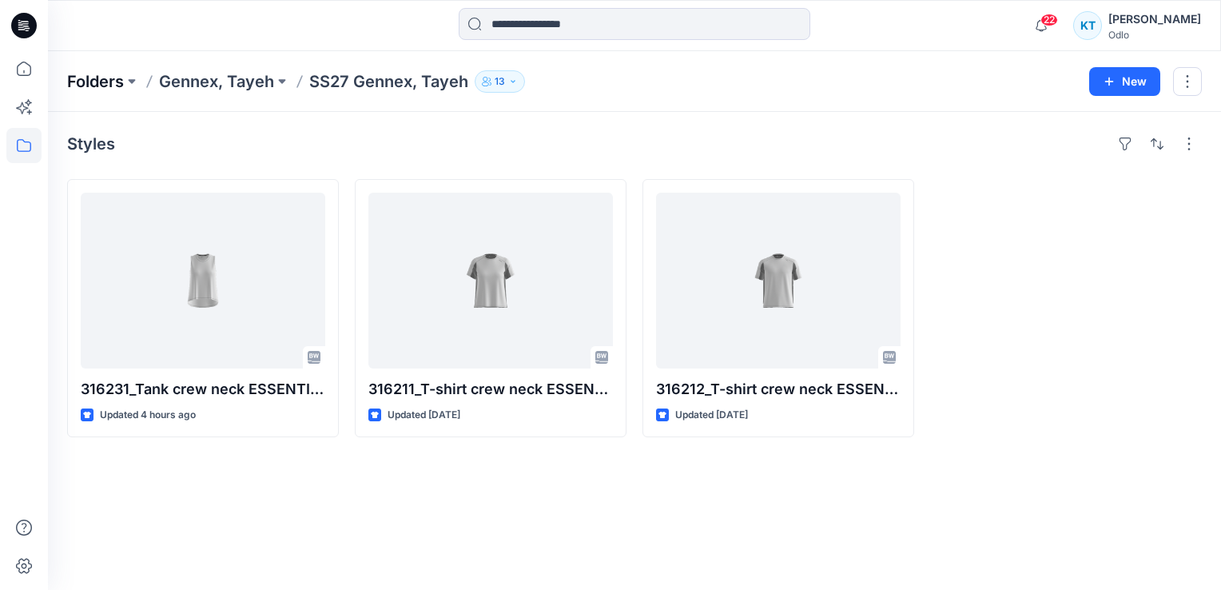
click at [93, 90] on p "Folders" at bounding box center [95, 81] width 57 height 22
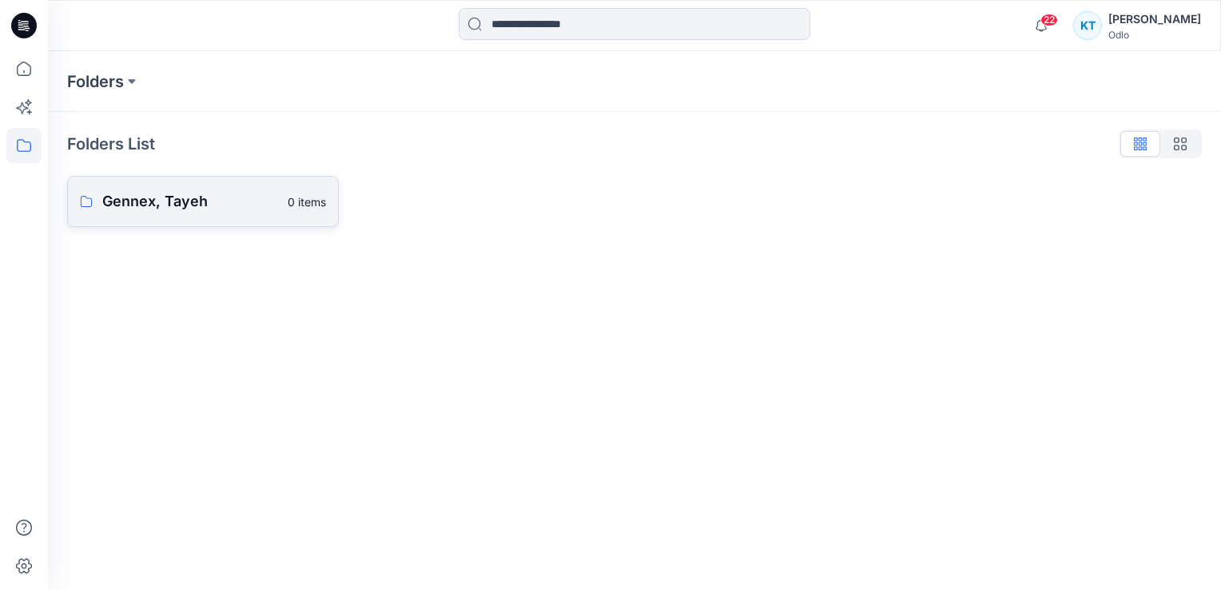
click at [125, 200] on p "Gennex, Tayeh" at bounding box center [190, 201] width 176 height 22
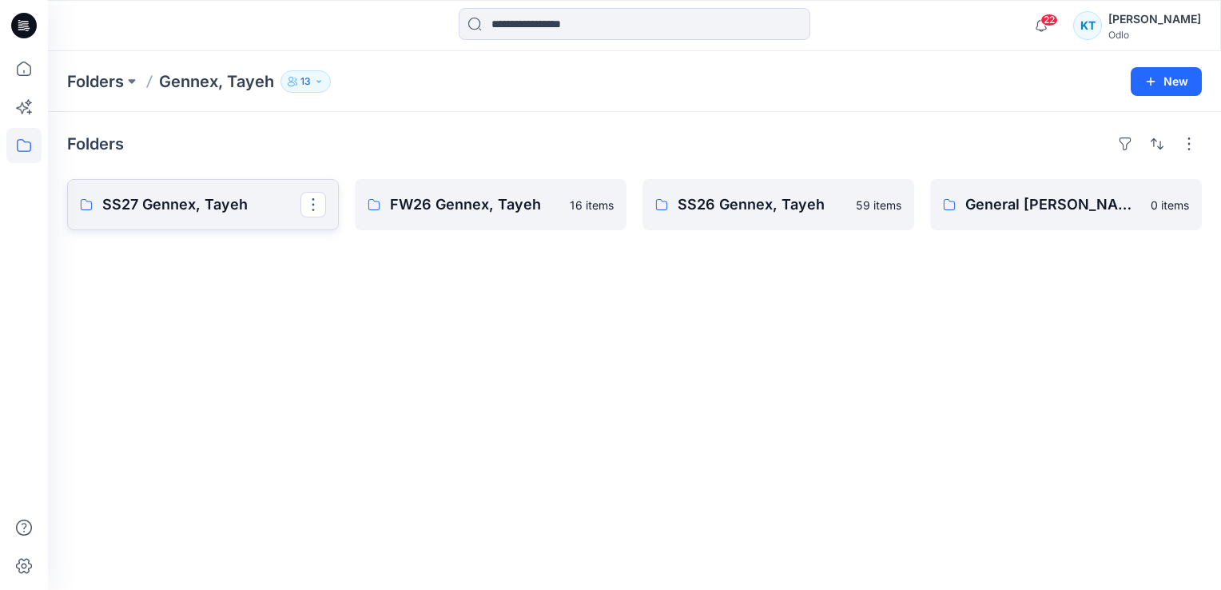
click at [182, 202] on p "SS27 Gennex, Tayeh" at bounding box center [201, 204] width 198 height 22
click at [235, 216] on link "SS27 Gennex, Tayeh" at bounding box center [203, 204] width 272 height 51
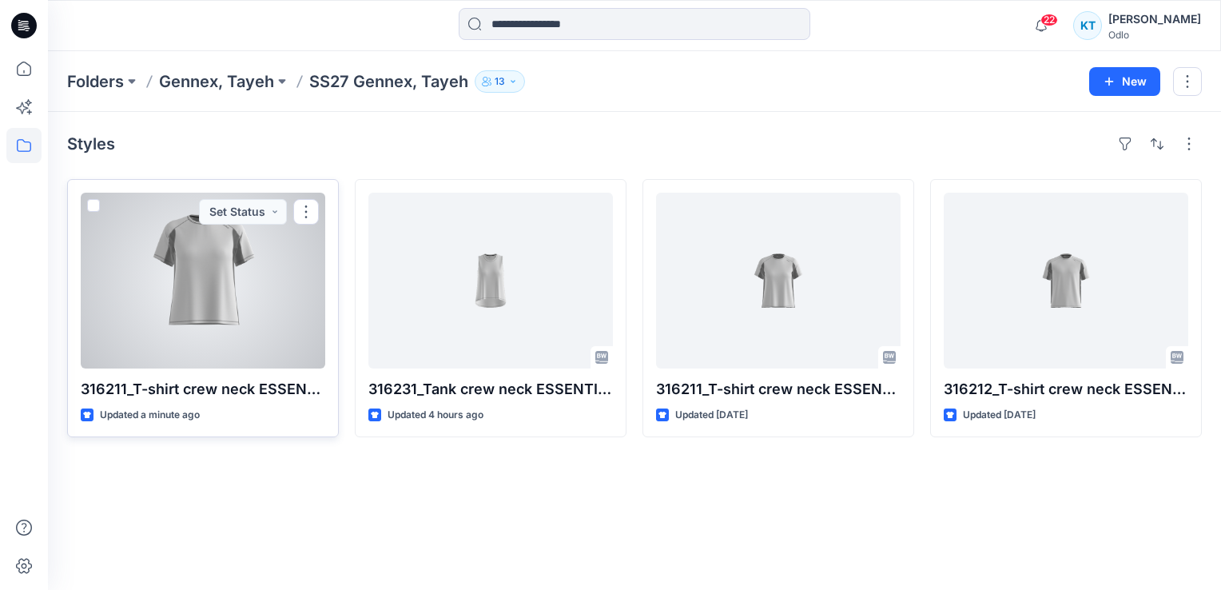
click at [160, 297] on div at bounding box center [203, 281] width 245 height 176
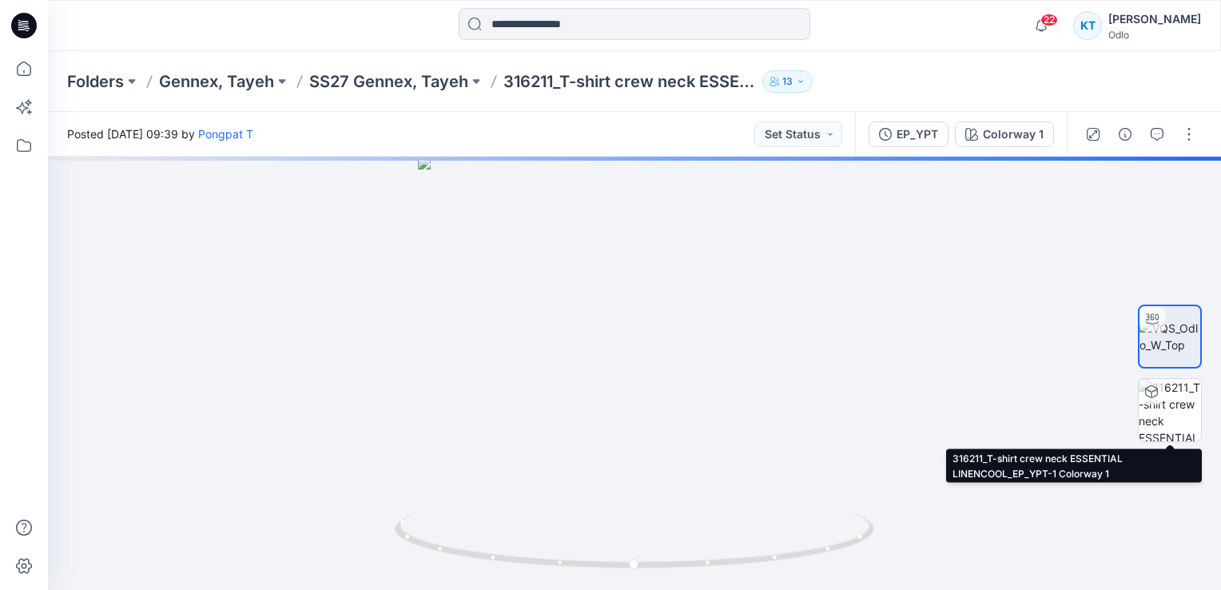
click at [1157, 421] on img at bounding box center [1170, 410] width 62 height 62
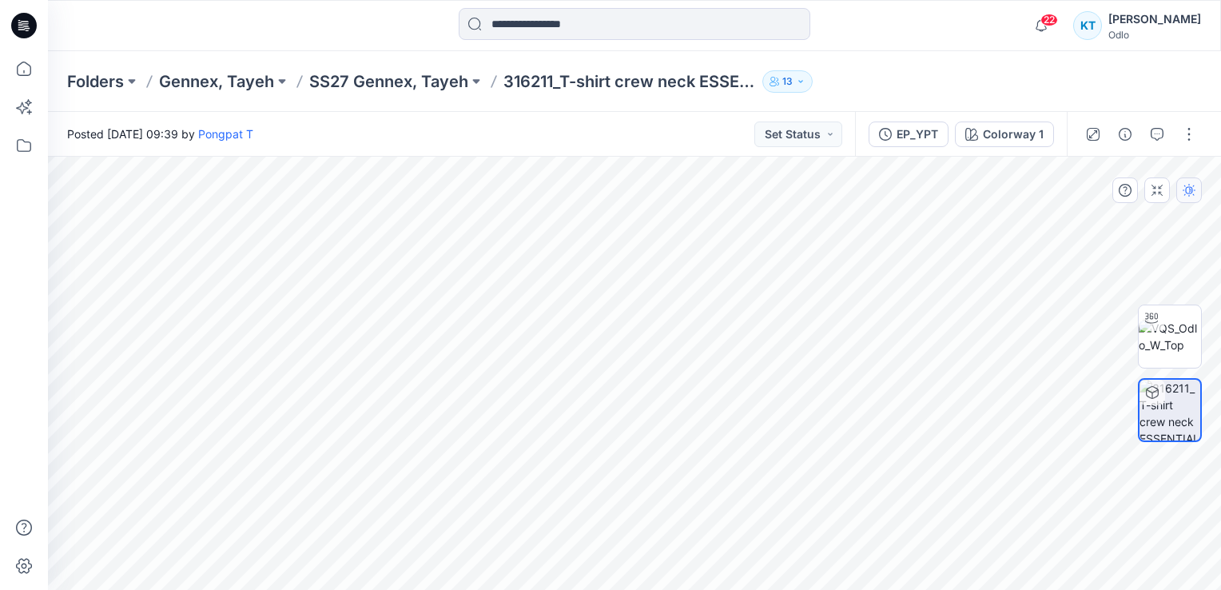
click at [1192, 201] on button "button" at bounding box center [1189, 190] width 26 height 26
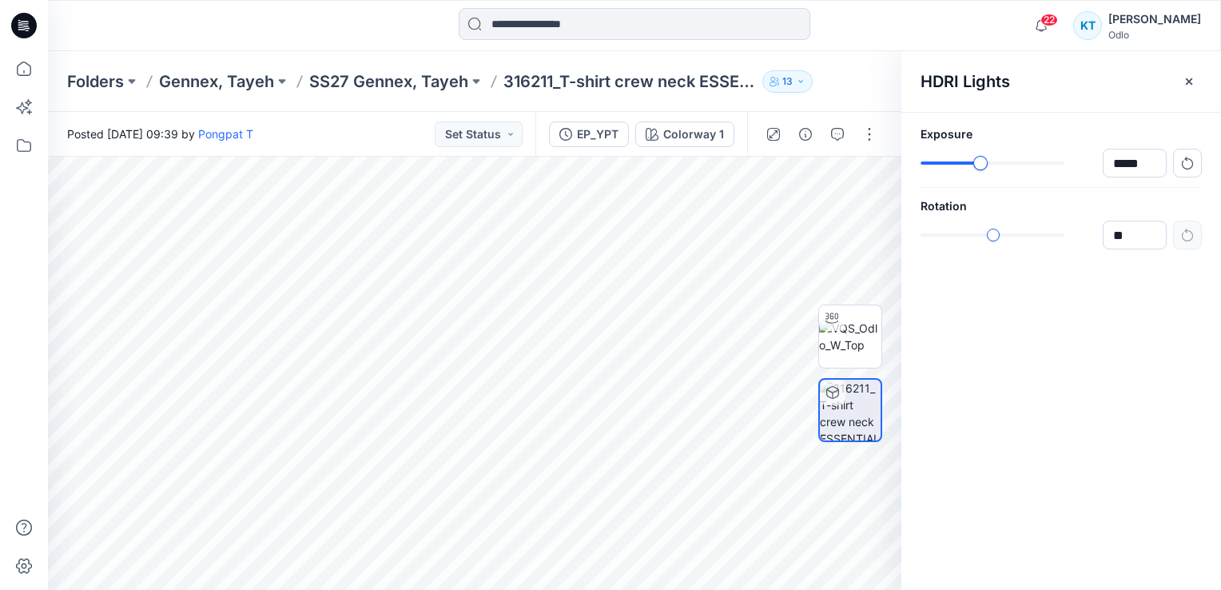
click at [979, 158] on div "slider-ex-1" at bounding box center [980, 163] width 14 height 14
click at [845, 322] on img at bounding box center [850, 337] width 62 height 34
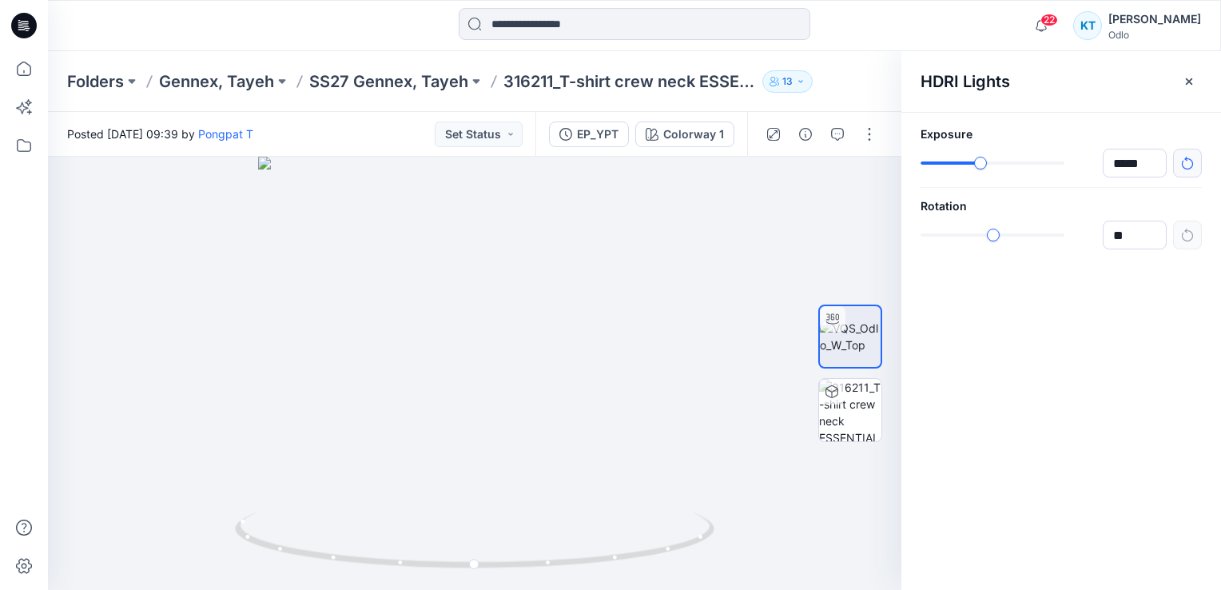
click at [1188, 161] on icon "button" at bounding box center [1187, 163] width 13 height 13
type input "****"
drag, startPoint x: 559, startPoint y: 356, endPoint x: 455, endPoint y: 372, distance: 105.9
click at [455, 372] on div at bounding box center [474, 373] width 853 height 433
drag, startPoint x: 424, startPoint y: 283, endPoint x: 508, endPoint y: 340, distance: 102.4
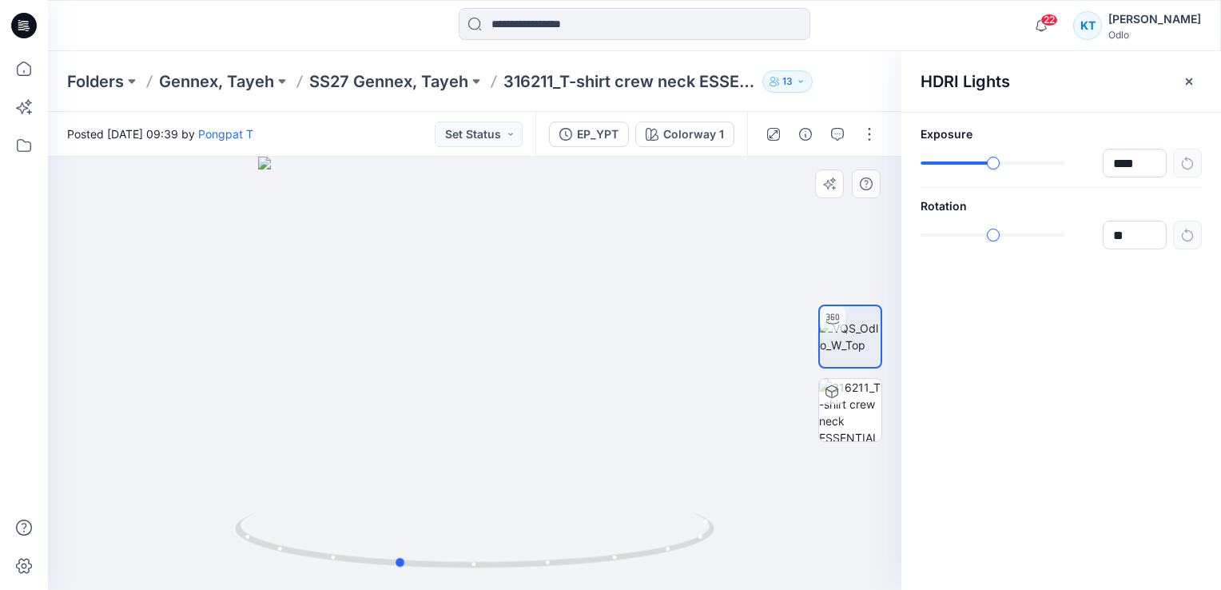
click at [508, 340] on div at bounding box center [474, 373] width 853 height 433
drag, startPoint x: 666, startPoint y: 296, endPoint x: 588, endPoint y: 490, distance: 208.6
click at [588, 490] on img at bounding box center [452, 353] width 897 height 471
drag, startPoint x: 629, startPoint y: 413, endPoint x: 606, endPoint y: 413, distance: 23.2
click at [606, 413] on img at bounding box center [452, 353] width 897 height 471
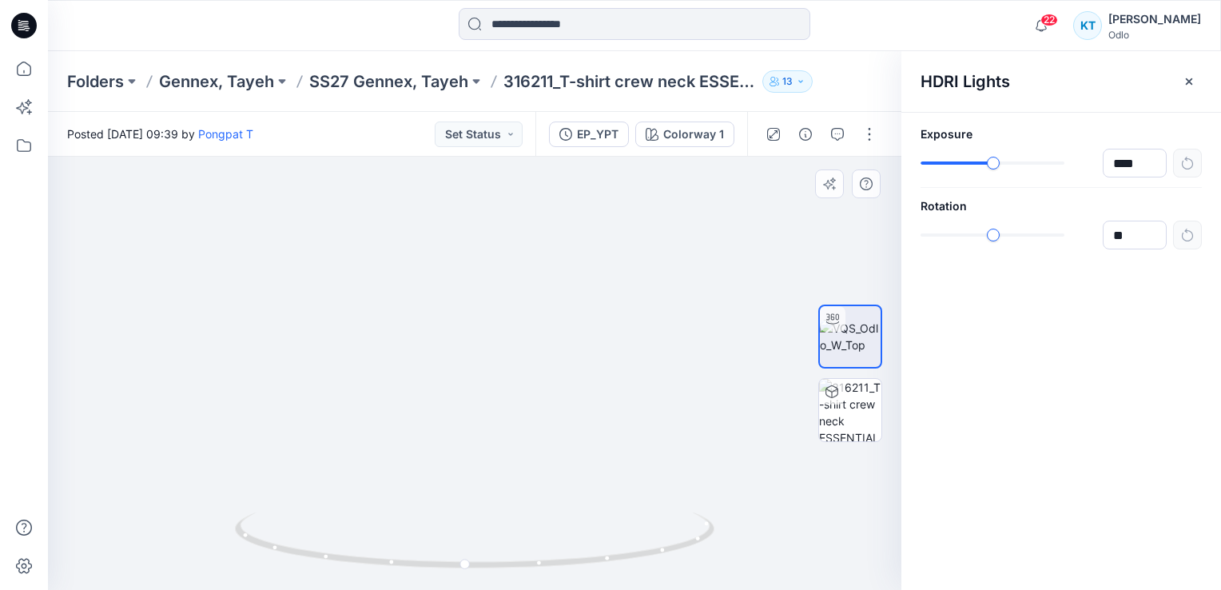
drag, startPoint x: 532, startPoint y: 428, endPoint x: 441, endPoint y: 436, distance: 91.5
click at [441, 436] on img at bounding box center [105, 330] width 1593 height 522
drag, startPoint x: 433, startPoint y: 396, endPoint x: 678, endPoint y: 281, distance: 271.0
click at [678, 281] on img at bounding box center [270, 288] width 1593 height 603
drag, startPoint x: 672, startPoint y: 427, endPoint x: 703, endPoint y: 348, distance: 84.3
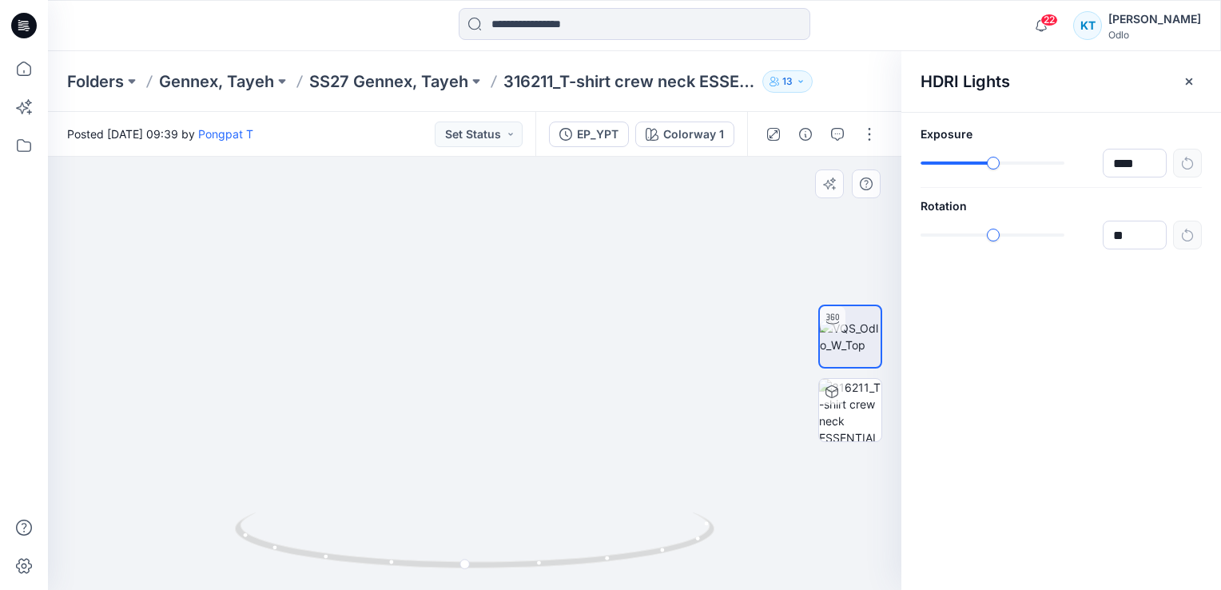
click at [703, 348] on img at bounding box center [382, 229] width 1593 height 722
click at [712, 376] on img at bounding box center [385, 228] width 1593 height 725
drag, startPoint x: 654, startPoint y: 384, endPoint x: 687, endPoint y: 371, distance: 36.2
click at [687, 371] on img at bounding box center [408, 223] width 1593 height 736
click at [395, 563] on icon at bounding box center [476, 542] width 483 height 60
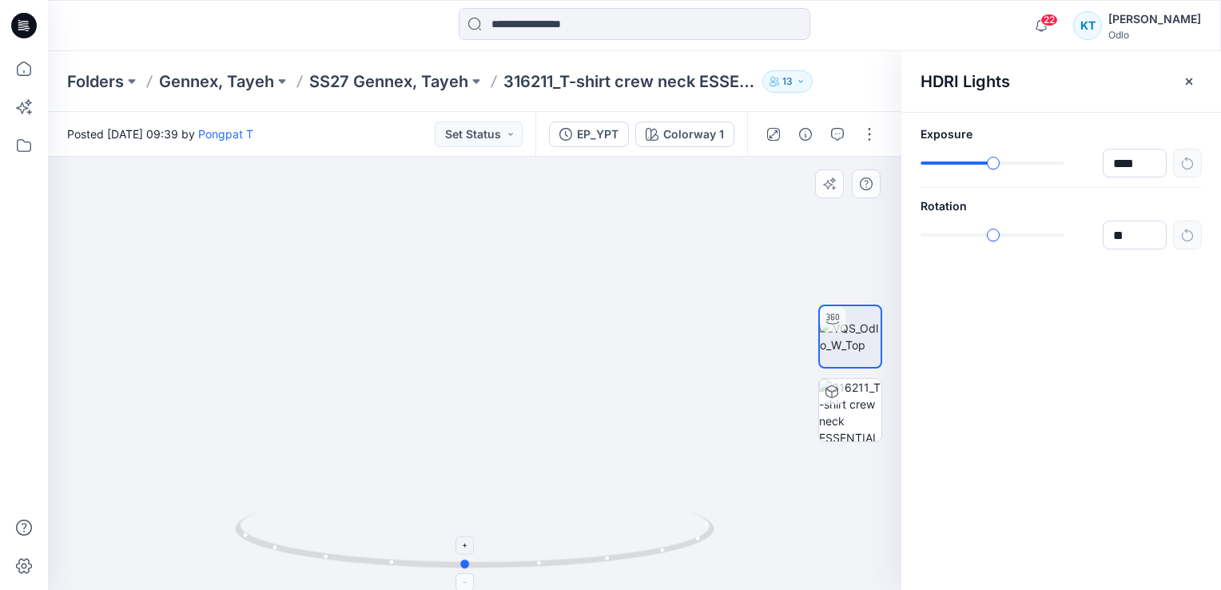
click at [393, 567] on icon at bounding box center [476, 542] width 483 height 60
drag, startPoint x: 519, startPoint y: 434, endPoint x: 598, endPoint y: 420, distance: 80.3
click at [598, 420] on img at bounding box center [476, 214] width 1593 height 751
click at [849, 352] on img at bounding box center [850, 337] width 61 height 34
click at [858, 334] on img at bounding box center [850, 337] width 61 height 34
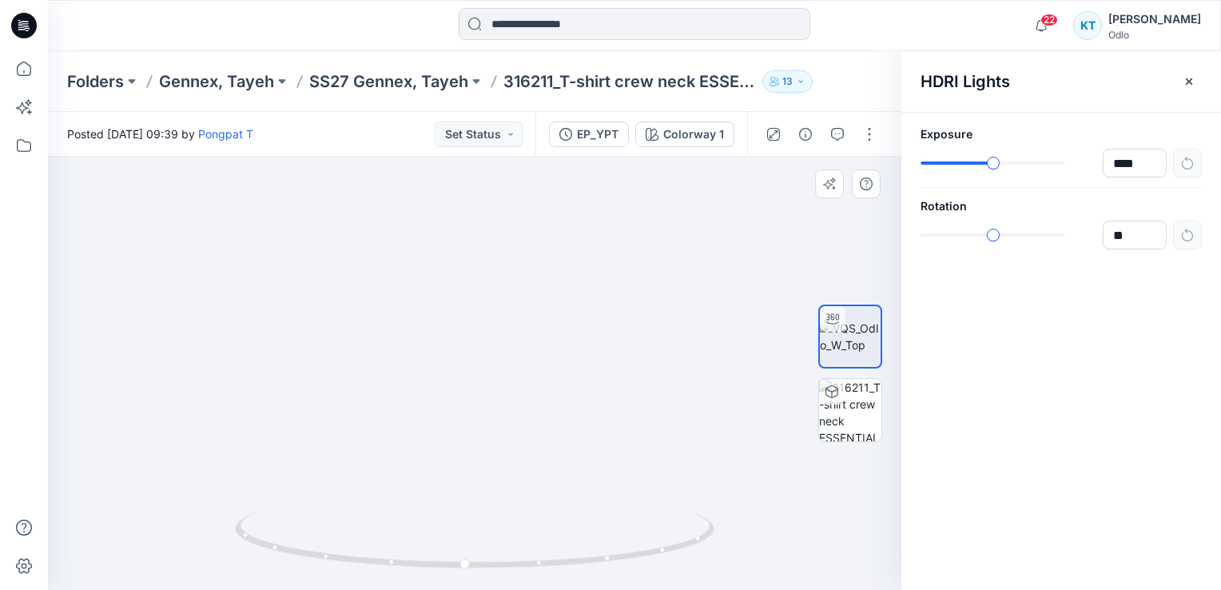
drag, startPoint x: 691, startPoint y: 381, endPoint x: 690, endPoint y: 441, distance: 60.0
click at [682, 400] on img at bounding box center [411, 218] width 1593 height 746
drag, startPoint x: 686, startPoint y: 344, endPoint x: 635, endPoint y: 590, distance: 251.4
click at [635, 589] on html "22 Notifications Pongpat T shared EP_YPT in SS27 Gennex, Tayeh (Unknown) 2 minu…" at bounding box center [610, 295] width 1221 height 590
click at [750, 353] on img at bounding box center [412, 348] width 1593 height 484
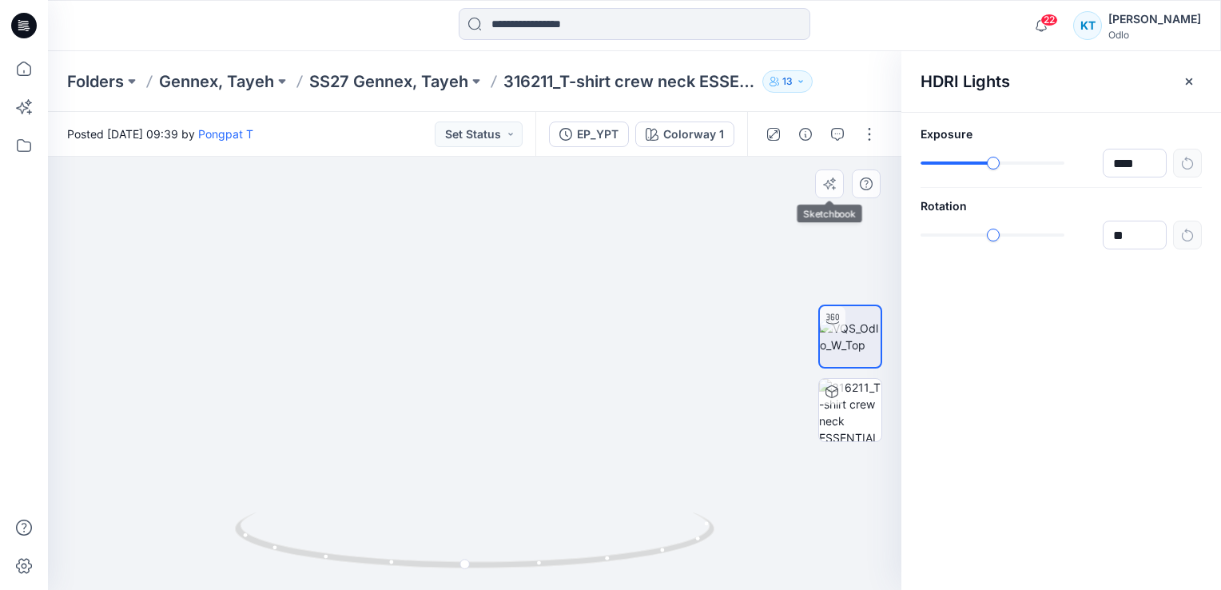
click at [758, 245] on img at bounding box center [412, 348] width 1593 height 484
drag, startPoint x: 703, startPoint y: 412, endPoint x: 620, endPoint y: 369, distance: 93.3
click at [620, 365] on img at bounding box center [474, 345] width 665 height 489
drag, startPoint x: 505, startPoint y: 565, endPoint x: 618, endPoint y: 551, distance: 113.6
click at [618, 551] on icon at bounding box center [476, 542] width 483 height 60
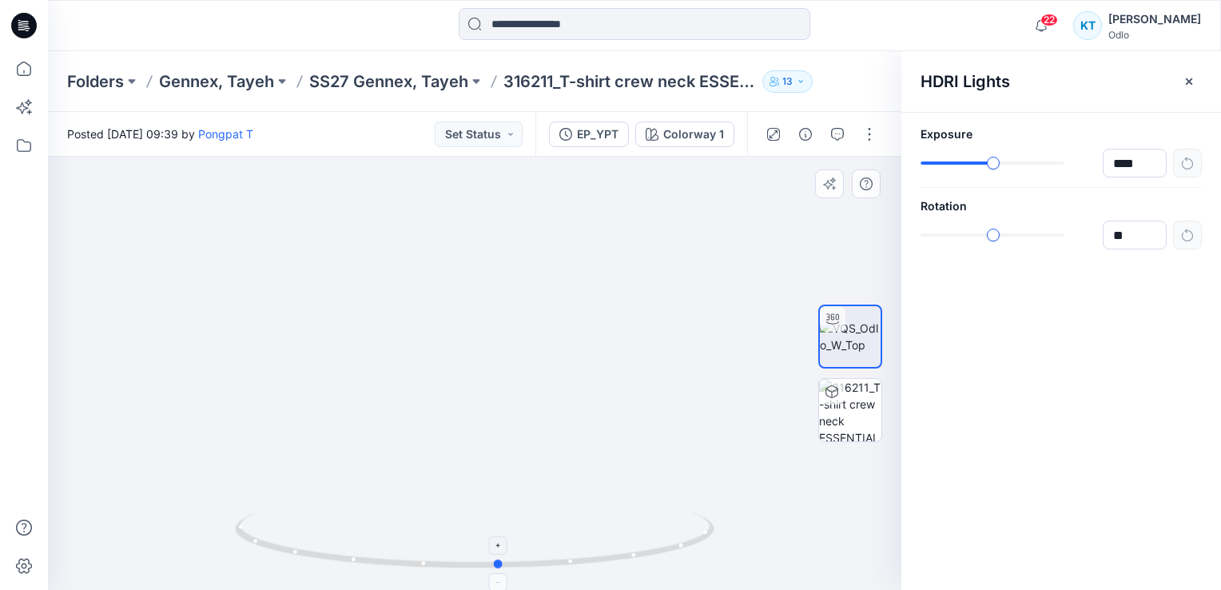
drag, startPoint x: 618, startPoint y: 551, endPoint x: 436, endPoint y: 535, distance: 182.1
click at [435, 536] on icon at bounding box center [476, 542] width 483 height 60
drag, startPoint x: 651, startPoint y: 557, endPoint x: 511, endPoint y: 558, distance: 139.9
click at [511, 558] on icon at bounding box center [476, 542] width 483 height 60
click at [416, 369] on img at bounding box center [475, 259] width 1361 height 659
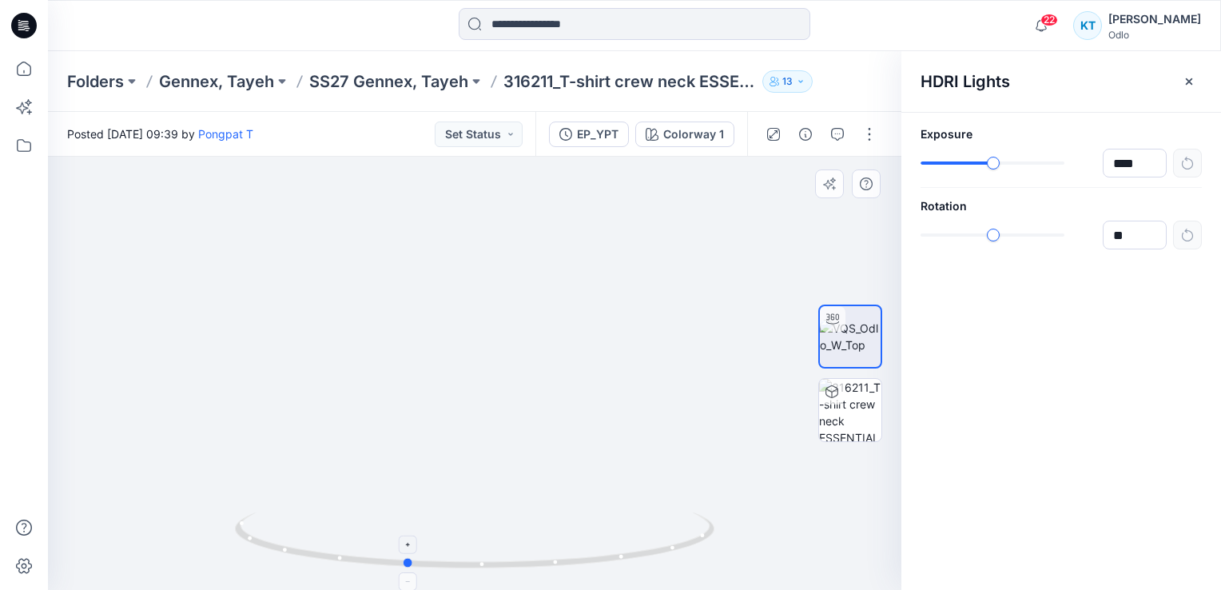
drag, startPoint x: 423, startPoint y: 561, endPoint x: 550, endPoint y: 559, distance: 127.1
click at [550, 559] on icon at bounding box center [476, 542] width 483 height 60
drag, startPoint x: 539, startPoint y: 320, endPoint x: 451, endPoint y: 460, distance: 165.6
click at [451, 460] on img at bounding box center [386, 302] width 1593 height 576
drag, startPoint x: 543, startPoint y: 465, endPoint x: 537, endPoint y: 283, distance: 182.3
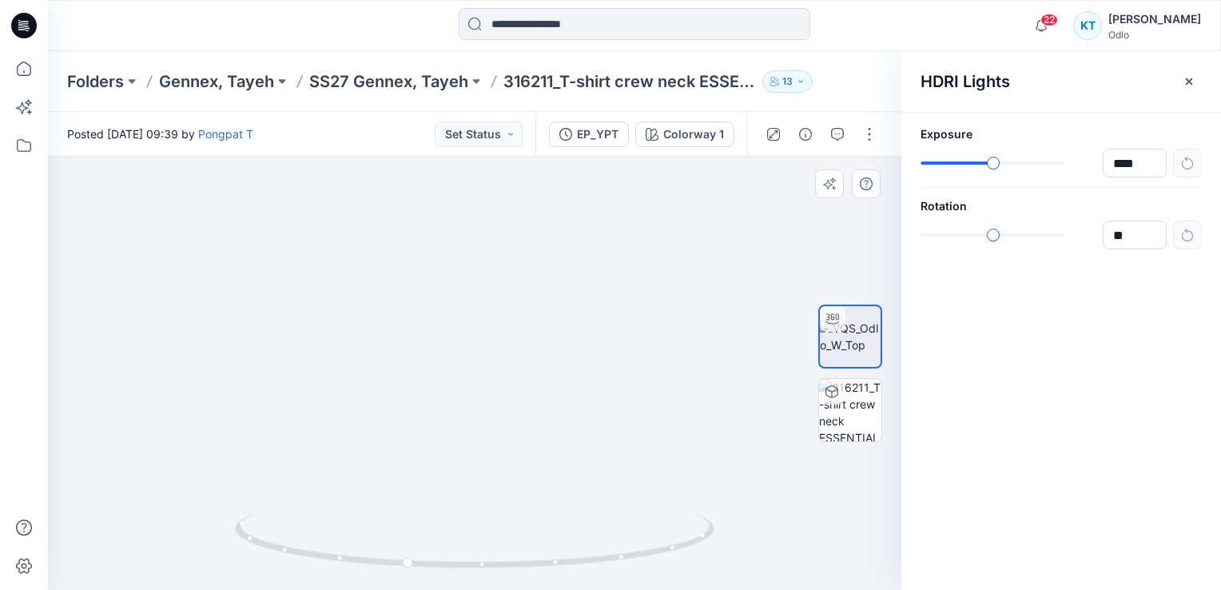
click at [537, 283] on img at bounding box center [267, 233] width 2520 height 713
drag, startPoint x: 563, startPoint y: 412, endPoint x: 559, endPoint y: 248, distance: 164.7
click at [559, 250] on img at bounding box center [264, 80] width 2520 height 1017
drag, startPoint x: 611, startPoint y: 557, endPoint x: 630, endPoint y: 551, distance: 20.0
click at [630, 551] on icon at bounding box center [476, 542] width 483 height 60
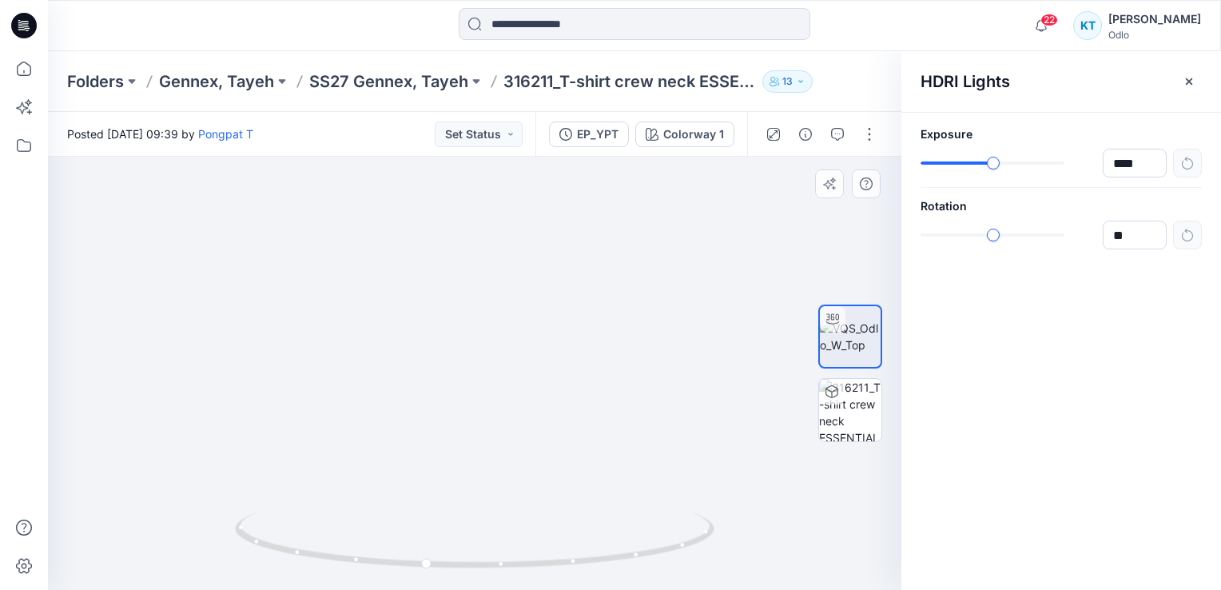
drag, startPoint x: 364, startPoint y: 419, endPoint x: 230, endPoint y: 318, distance: 167.2
drag, startPoint x: 466, startPoint y: 256, endPoint x: 466, endPoint y: 273, distance: 17.6
click at [422, 78] on p "SS27 Gennex, Tayeh" at bounding box center [388, 81] width 159 height 22
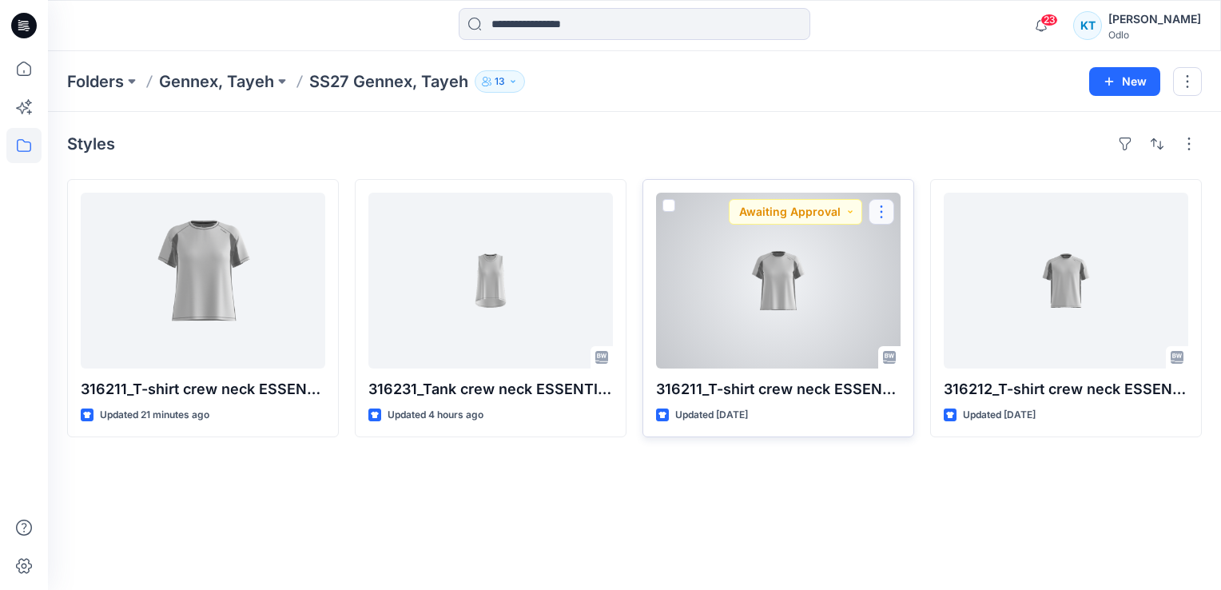
click at [876, 209] on button "button" at bounding box center [882, 212] width 26 height 26
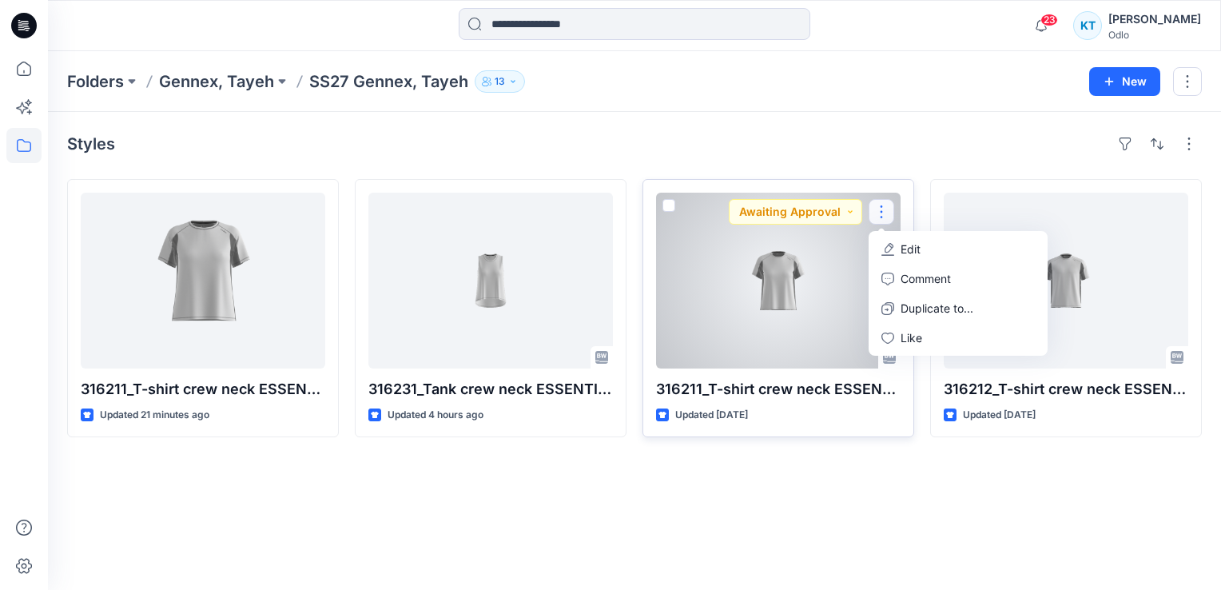
click at [830, 277] on div at bounding box center [778, 281] width 245 height 176
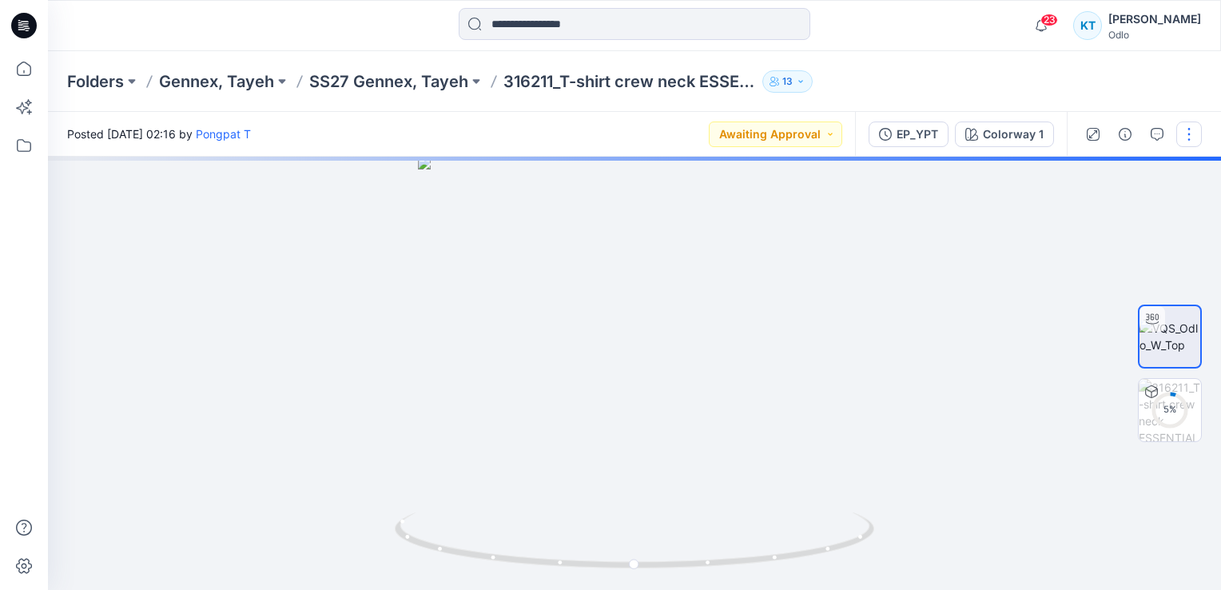
click at [1187, 136] on button "button" at bounding box center [1189, 134] width 26 height 26
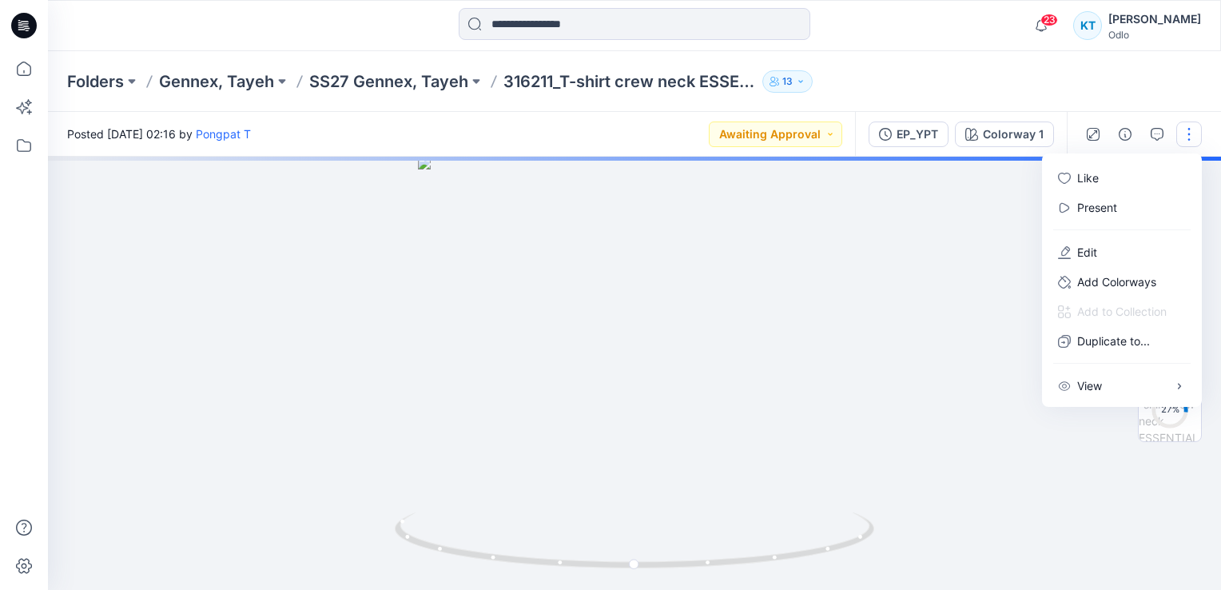
click at [1001, 425] on div at bounding box center [634, 373] width 1173 height 433
